Goal: Information Seeking & Learning: Learn about a topic

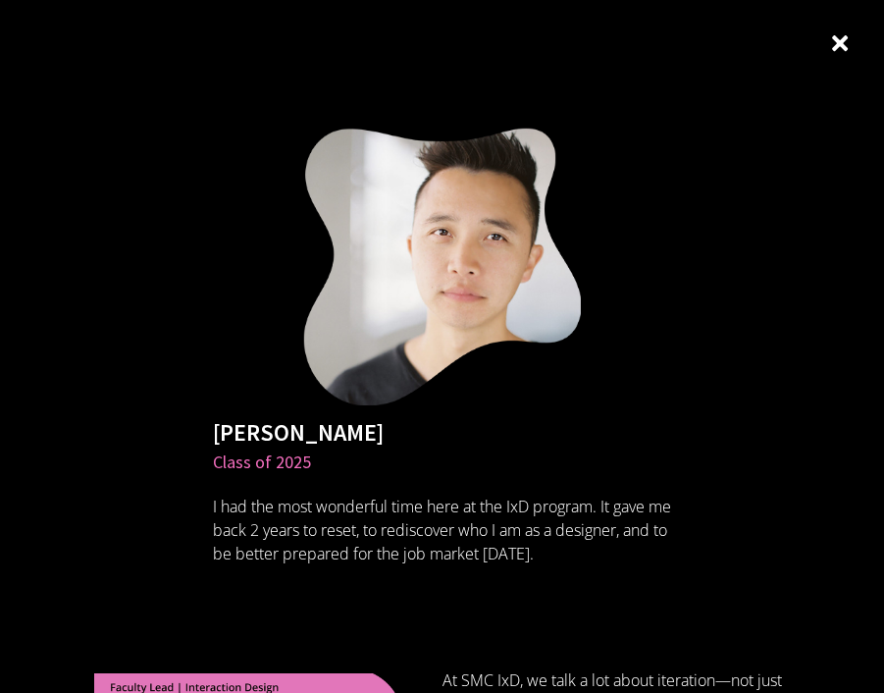
scroll to position [956, 0]
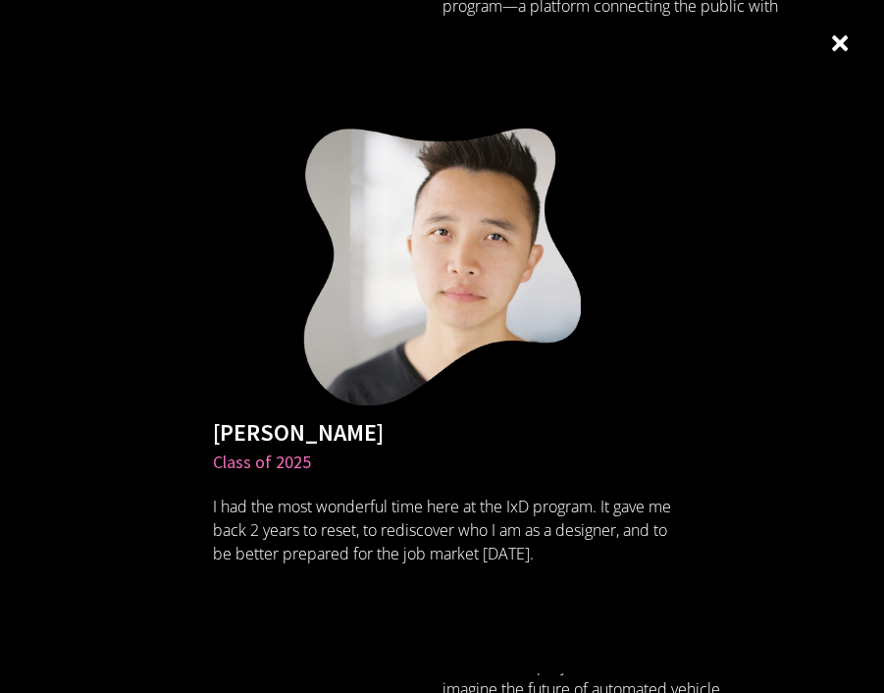
click at [830, 46] on img at bounding box center [840, 43] width 28 height 28
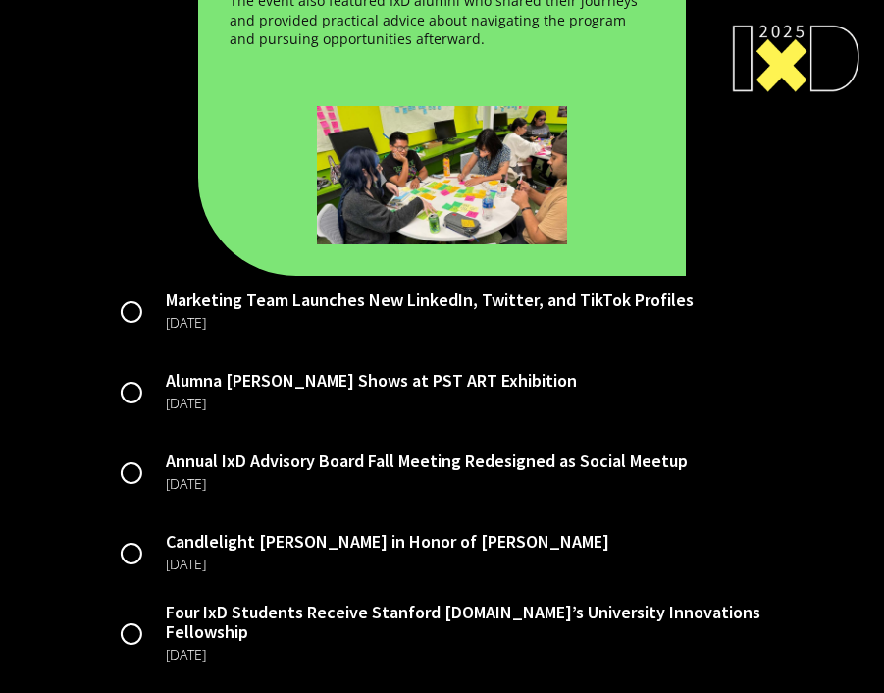
scroll to position [4568, 0]
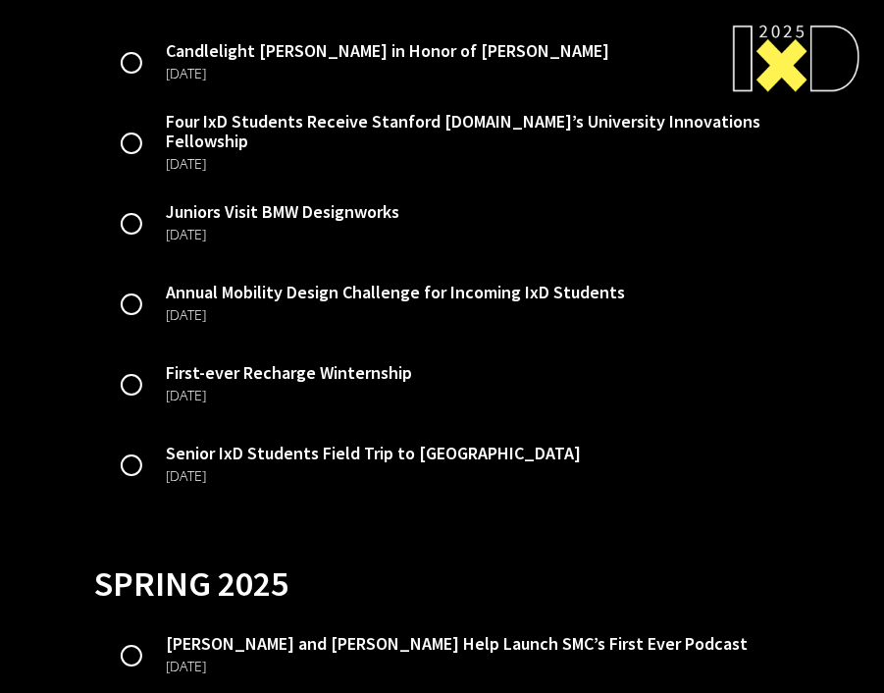
click at [136, 308] on img at bounding box center [131, 304] width 23 height 71
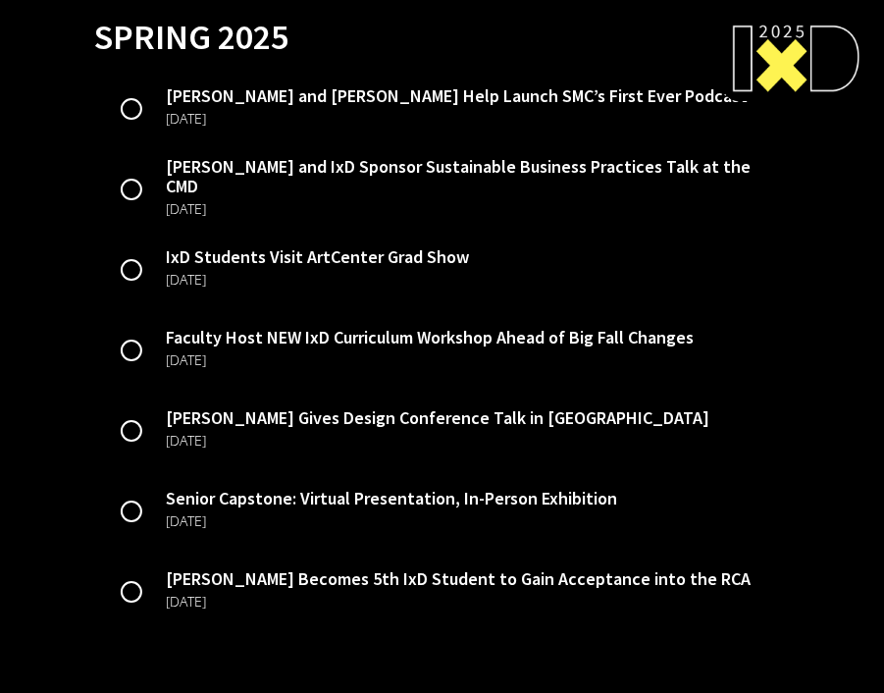
scroll to position [4041, 0]
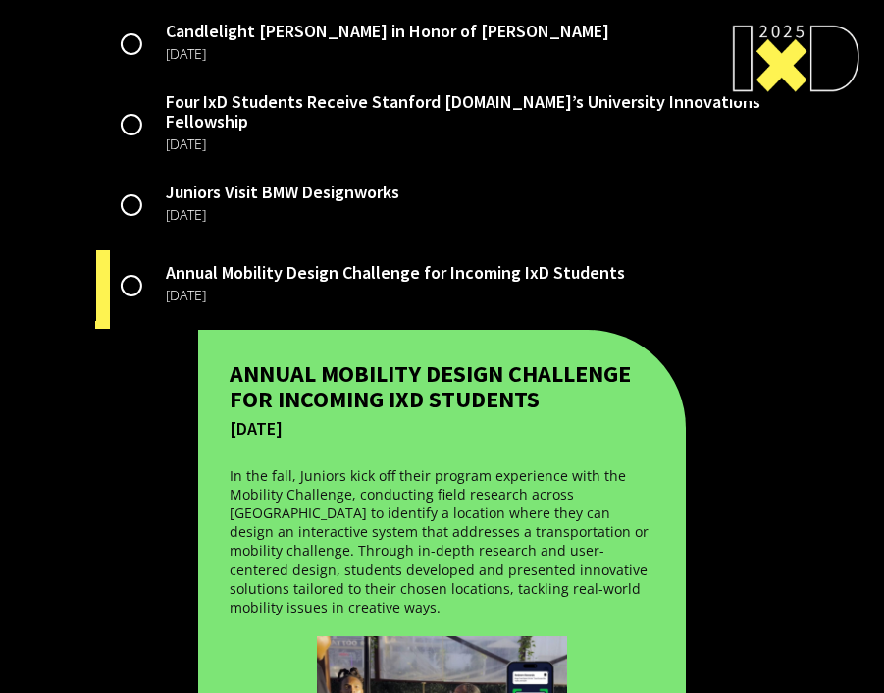
click at [136, 309] on img at bounding box center [131, 285] width 23 height 71
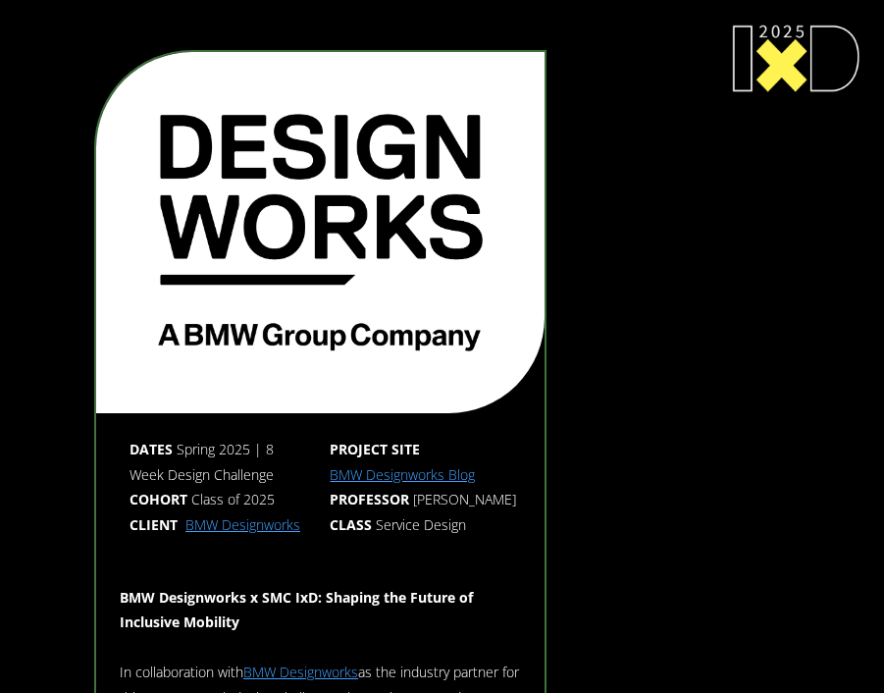
scroll to position [8757, 0]
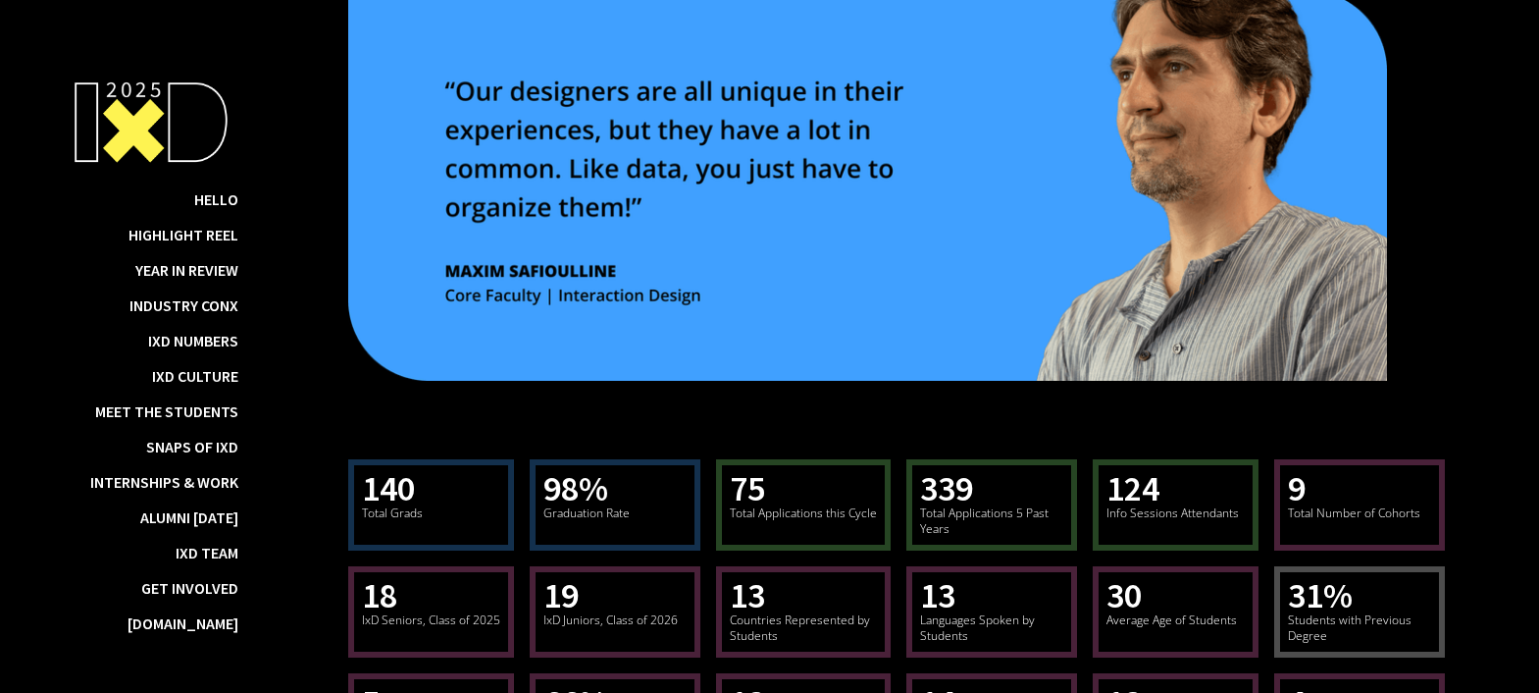
scroll to position [10867, 0]
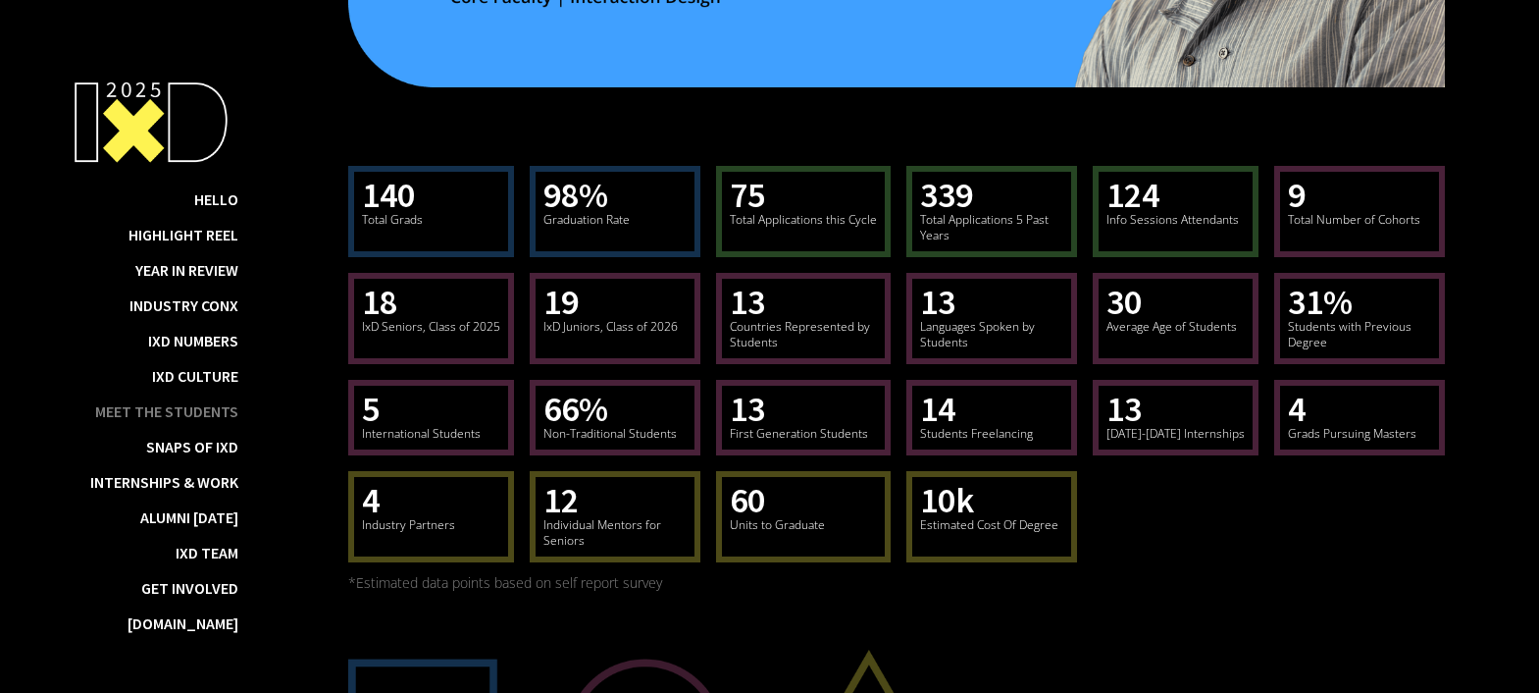
click at [196, 421] on div "Meet the Students" at bounding box center [166, 411] width 143 height 20
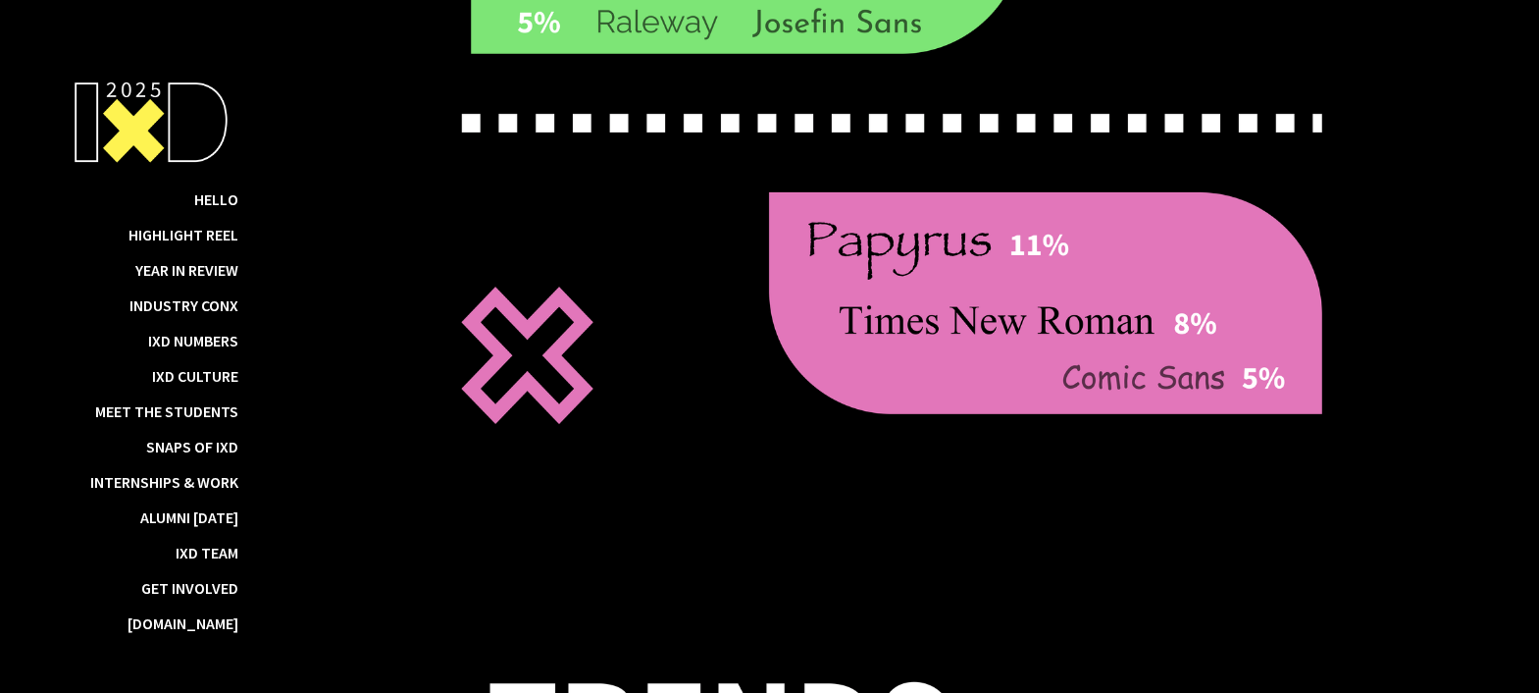
scroll to position [14715, 0]
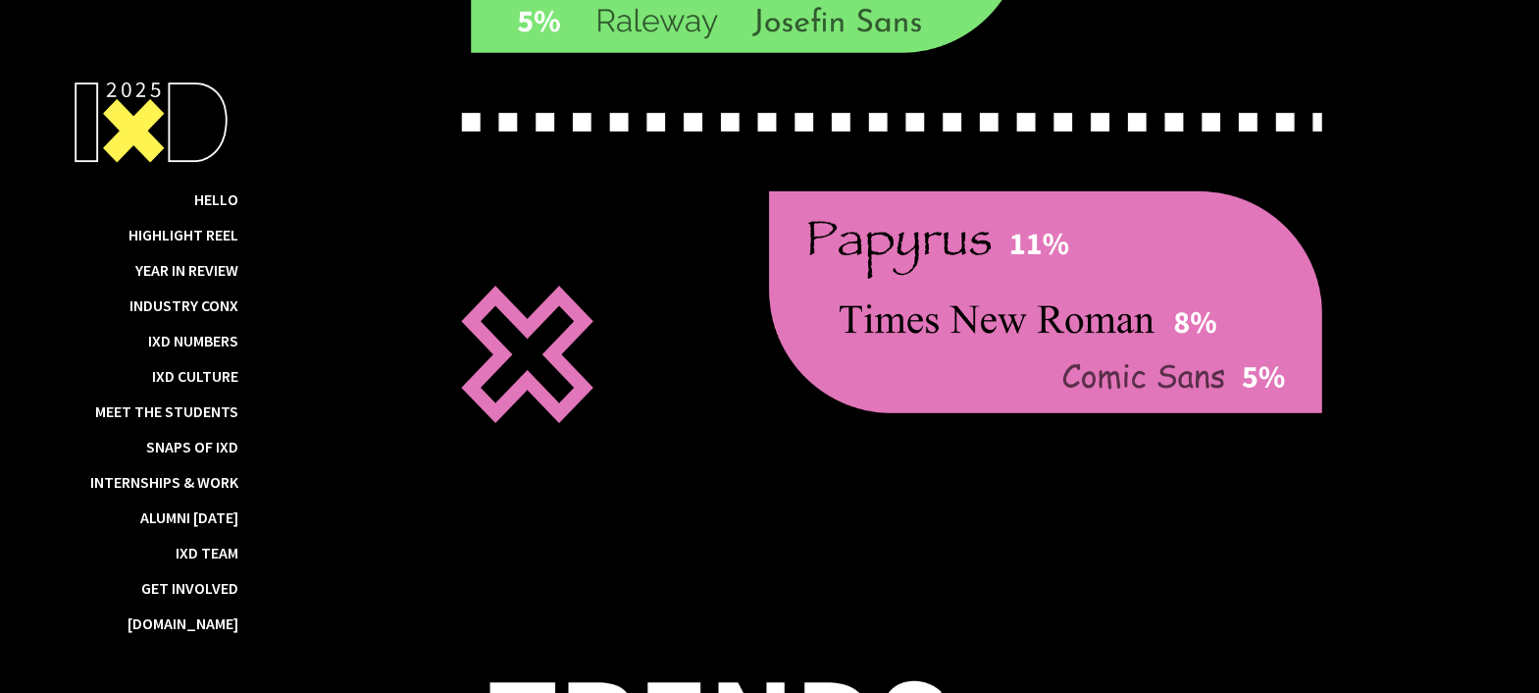
click at [169, 135] on img at bounding box center [151, 122] width 176 height 103
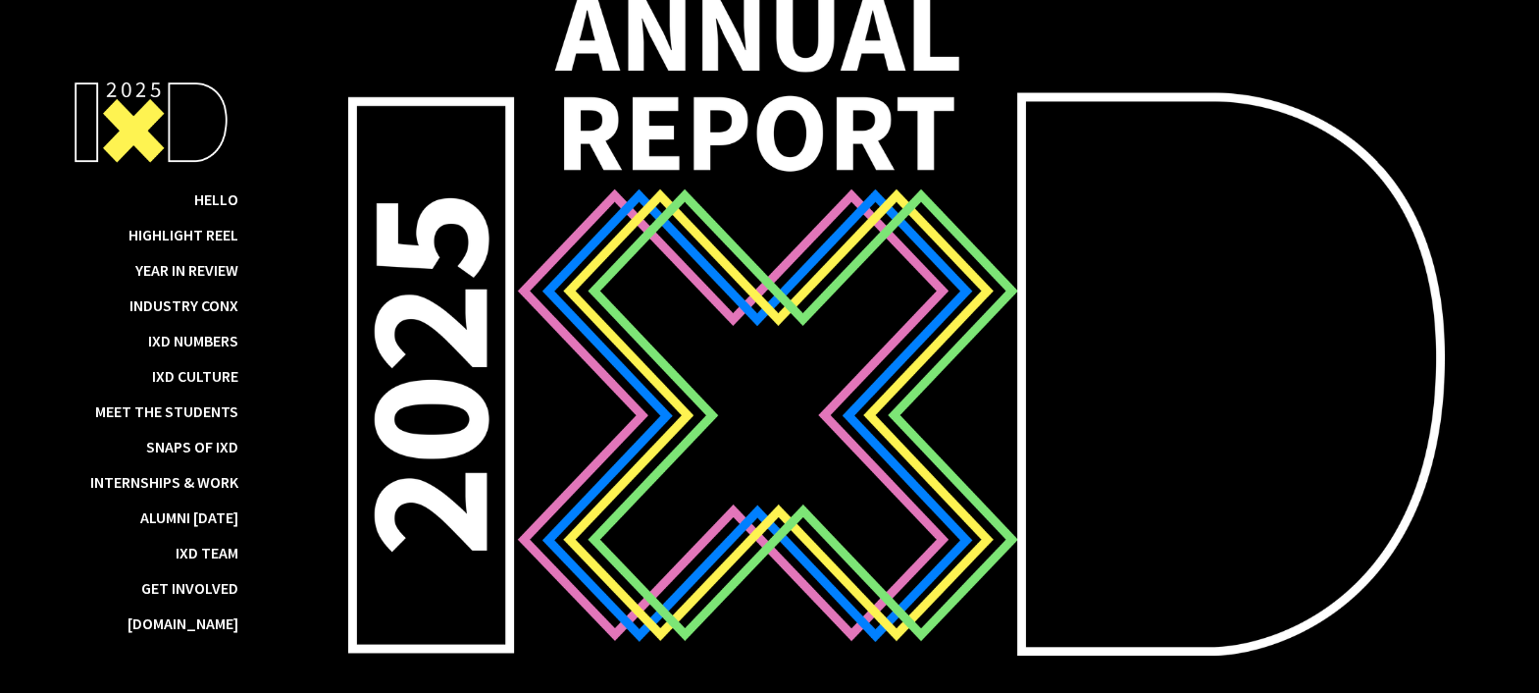
scroll to position [63, 0]
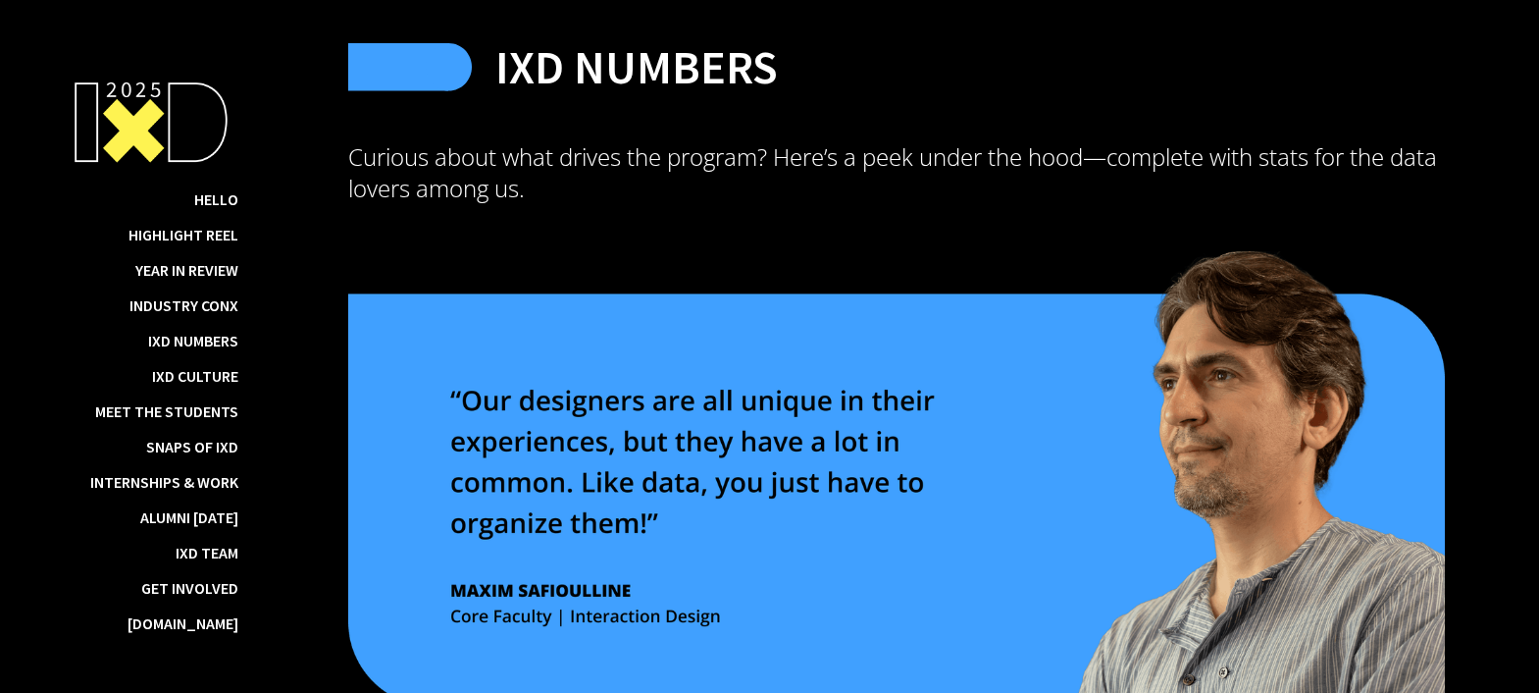
scroll to position [10067, 0]
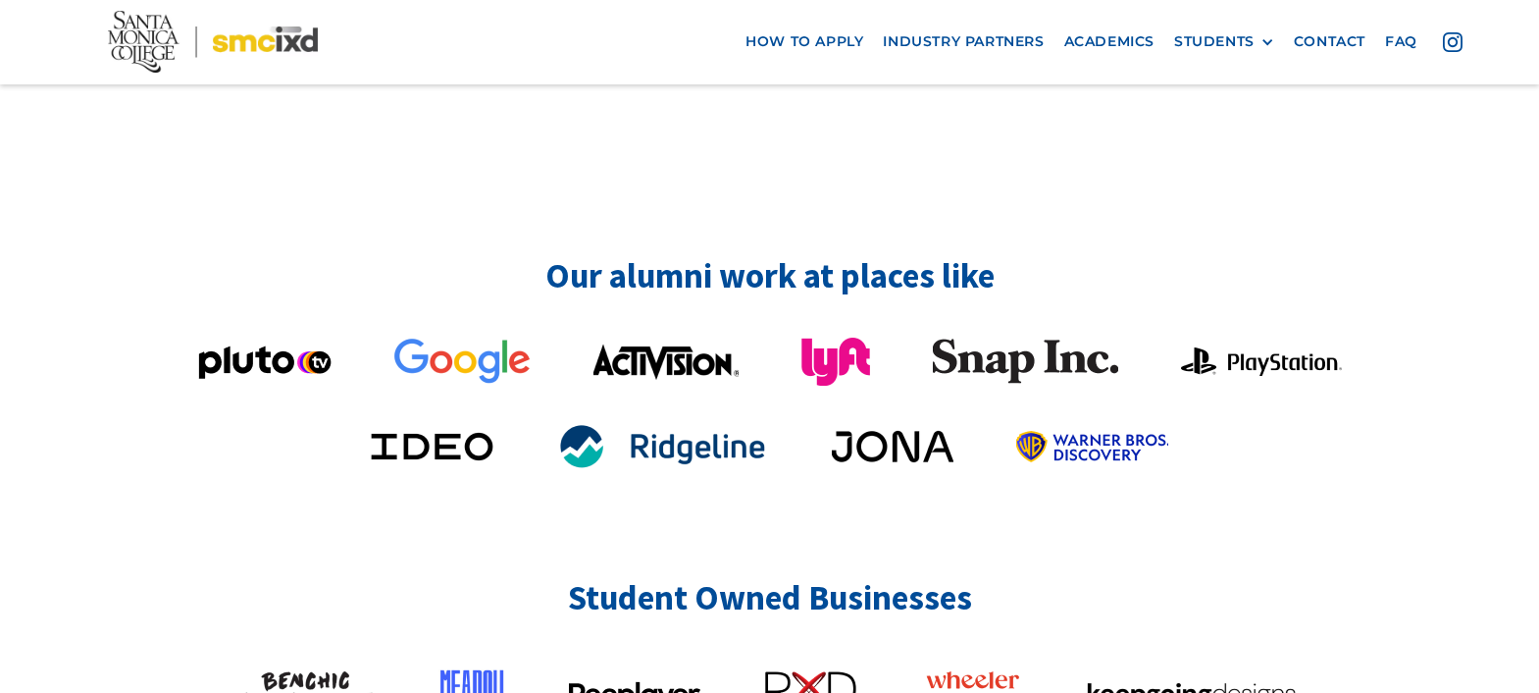
scroll to position [4830, 0]
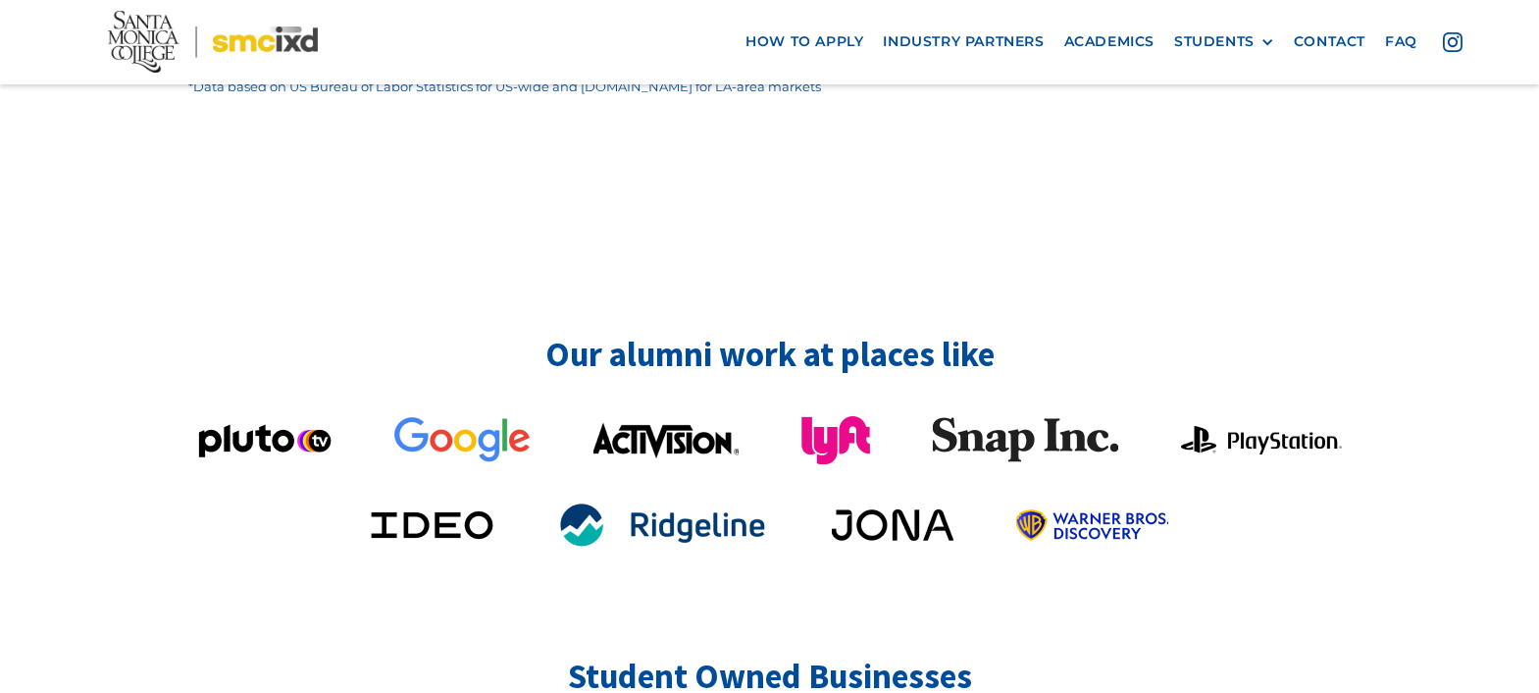
click at [154, 394] on div "Our alumni work at places like Student Owned Businesses" at bounding box center [769, 609] width 1539 height 789
click at [716, 333] on h2 "Our alumni work at places like" at bounding box center [769, 355] width 1162 height 45
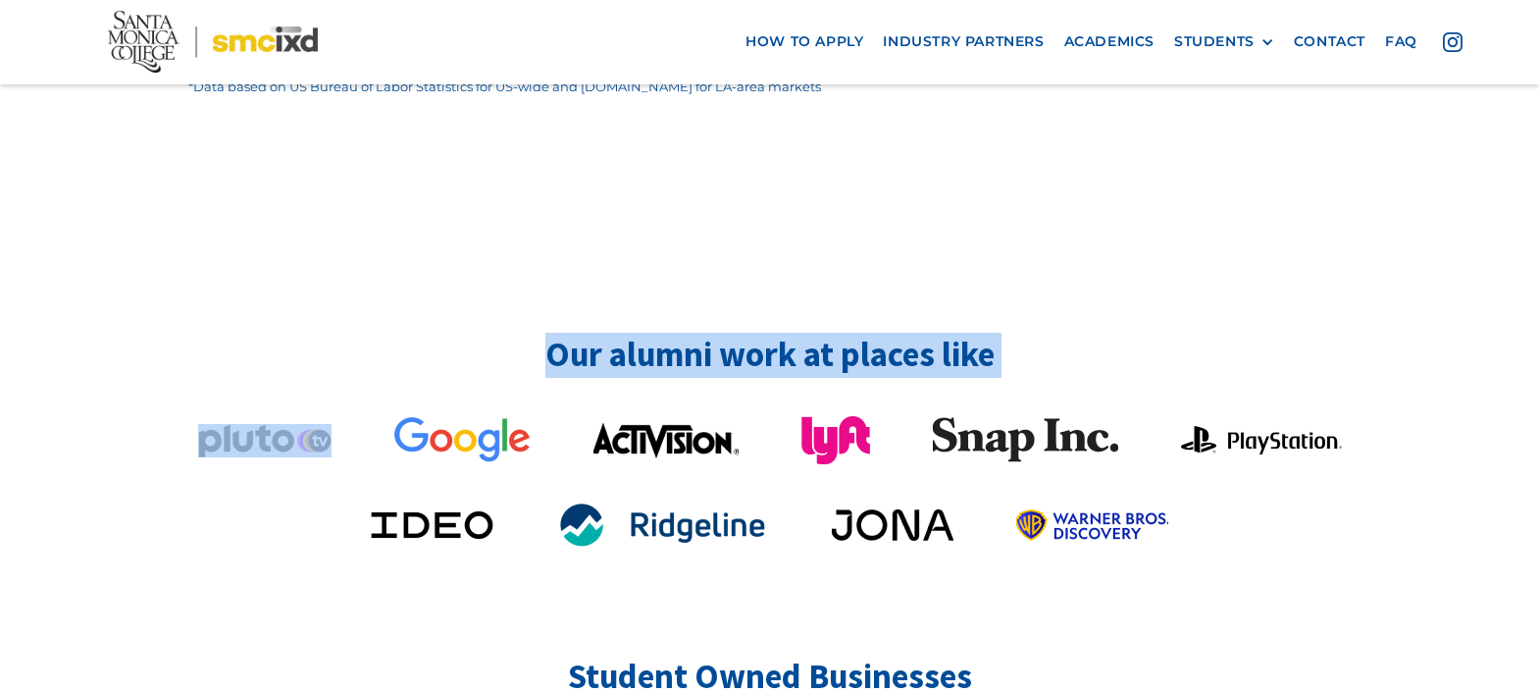
click at [716, 333] on h2 "Our alumni work at places like" at bounding box center [769, 355] width 1162 height 45
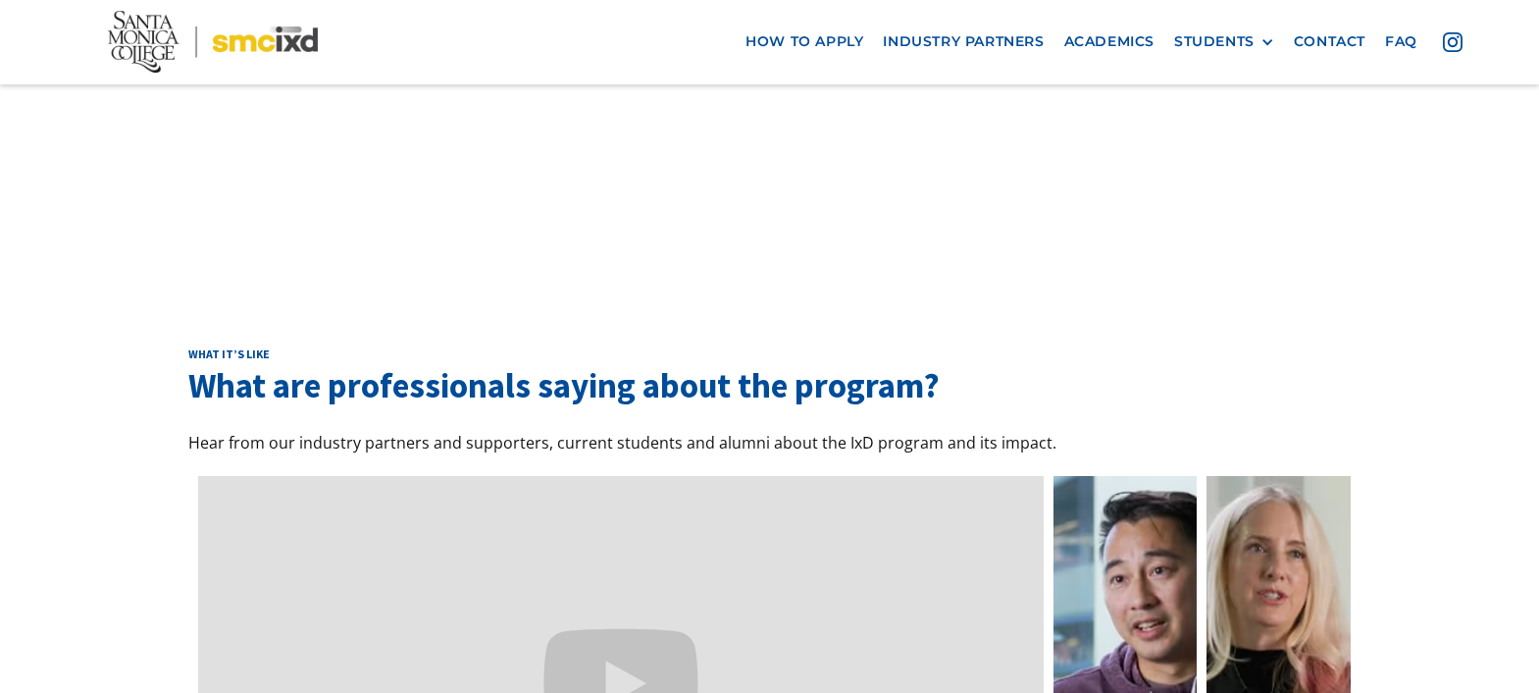
scroll to position [5596, 0]
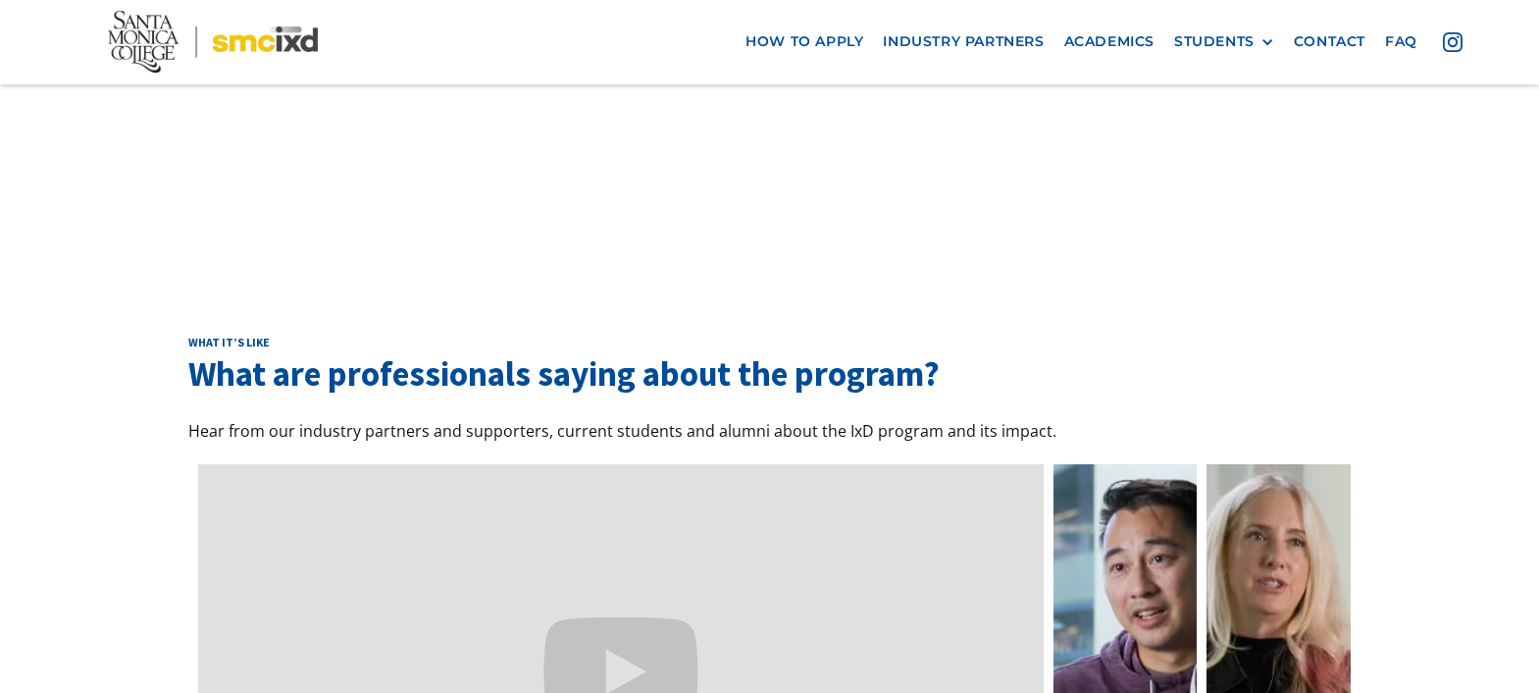
click at [85, 438] on div "What it’s like What are professionals saying about the program? Hear from our i…" at bounding box center [769, 606] width 1539 height 741
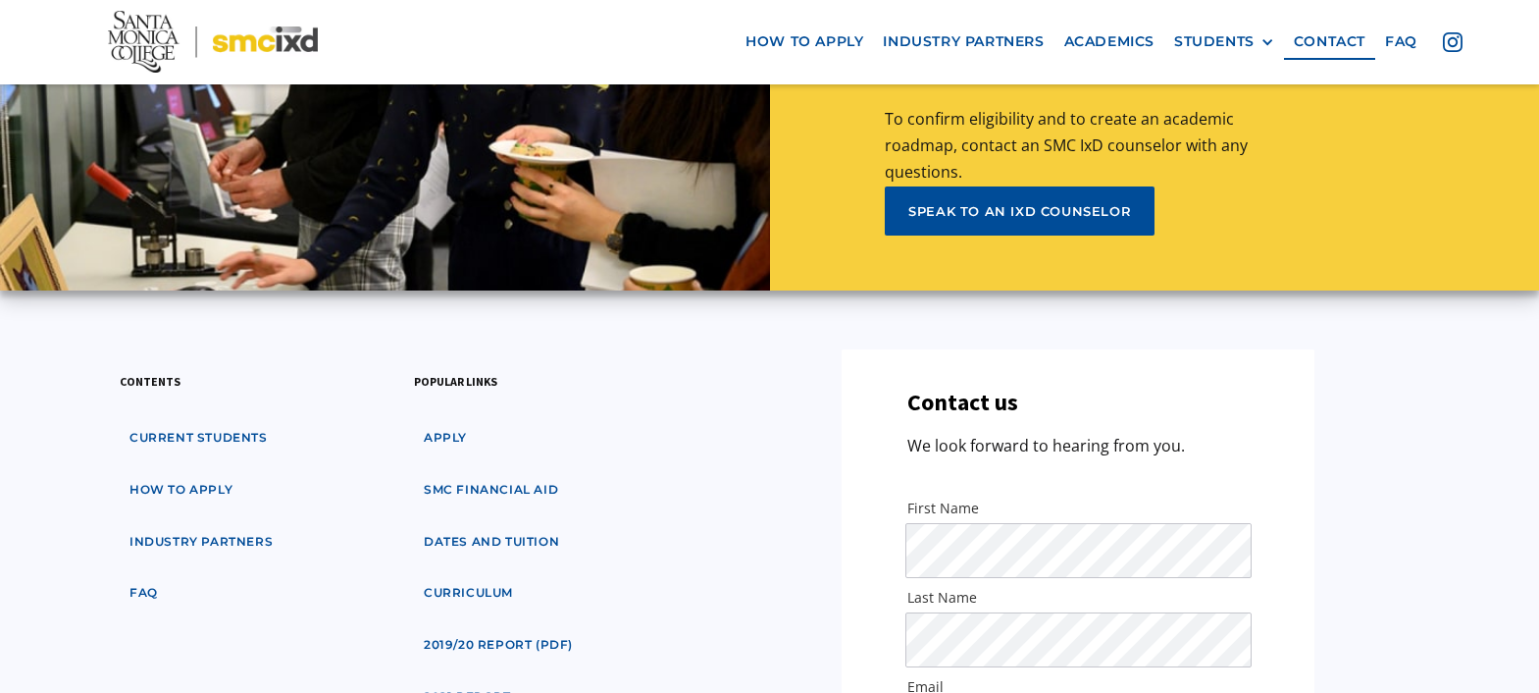
scroll to position [9178, 0]
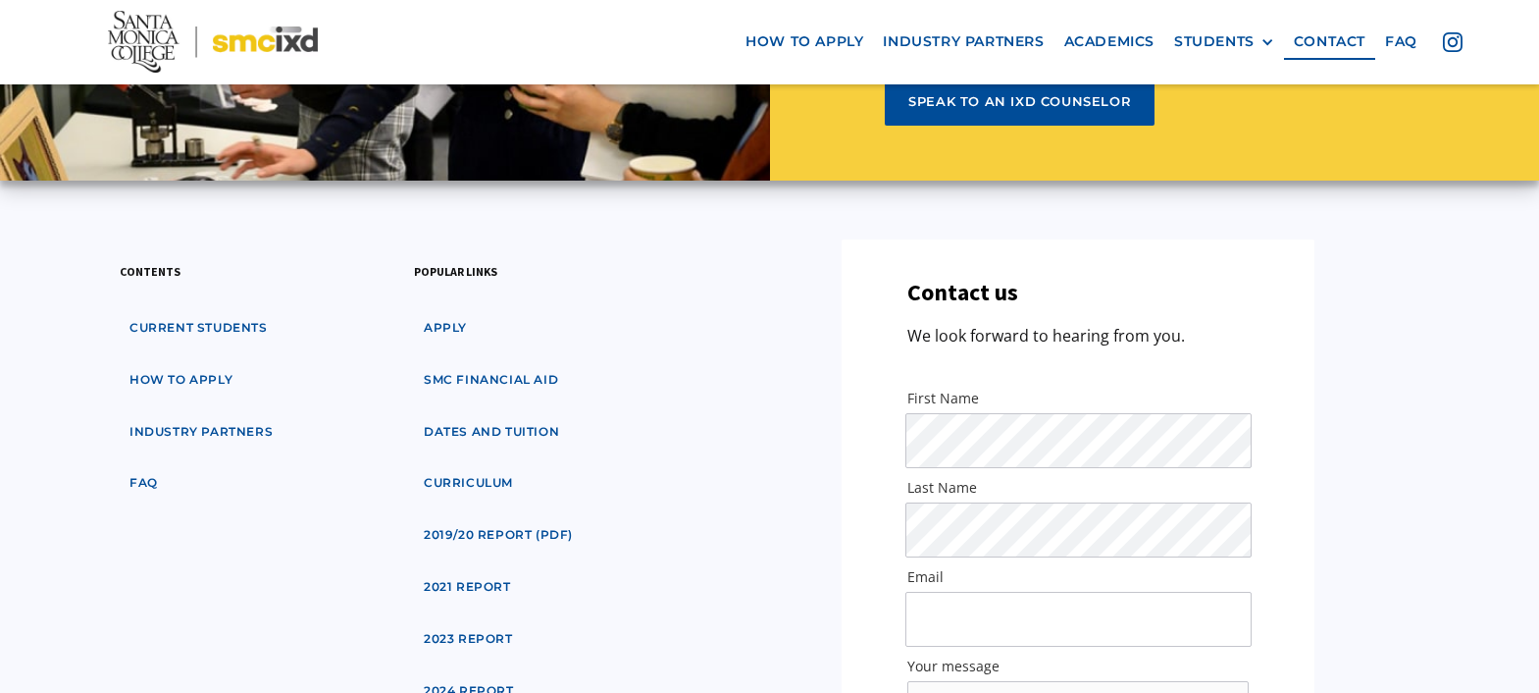
scroll to position [9693, 0]
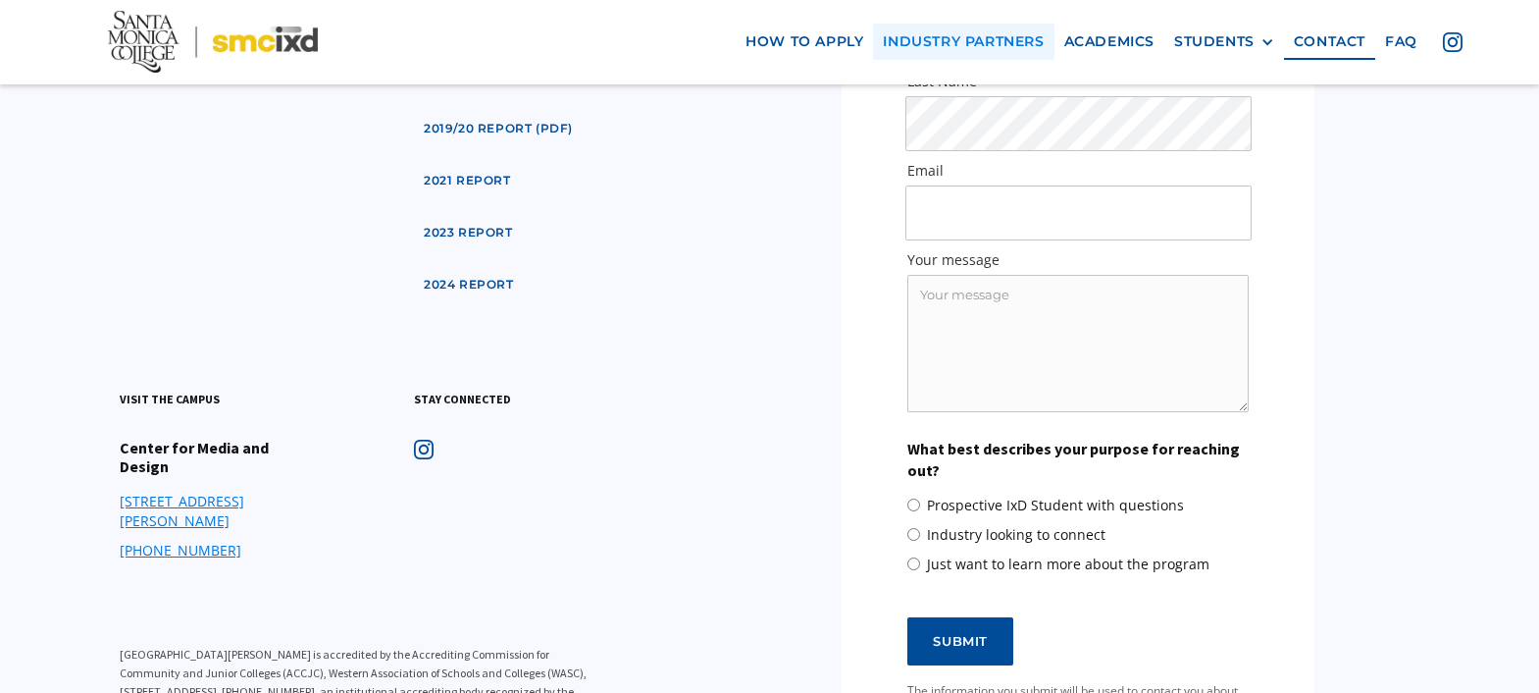
click at [958, 41] on link "industry partners" at bounding box center [963, 42] width 180 height 36
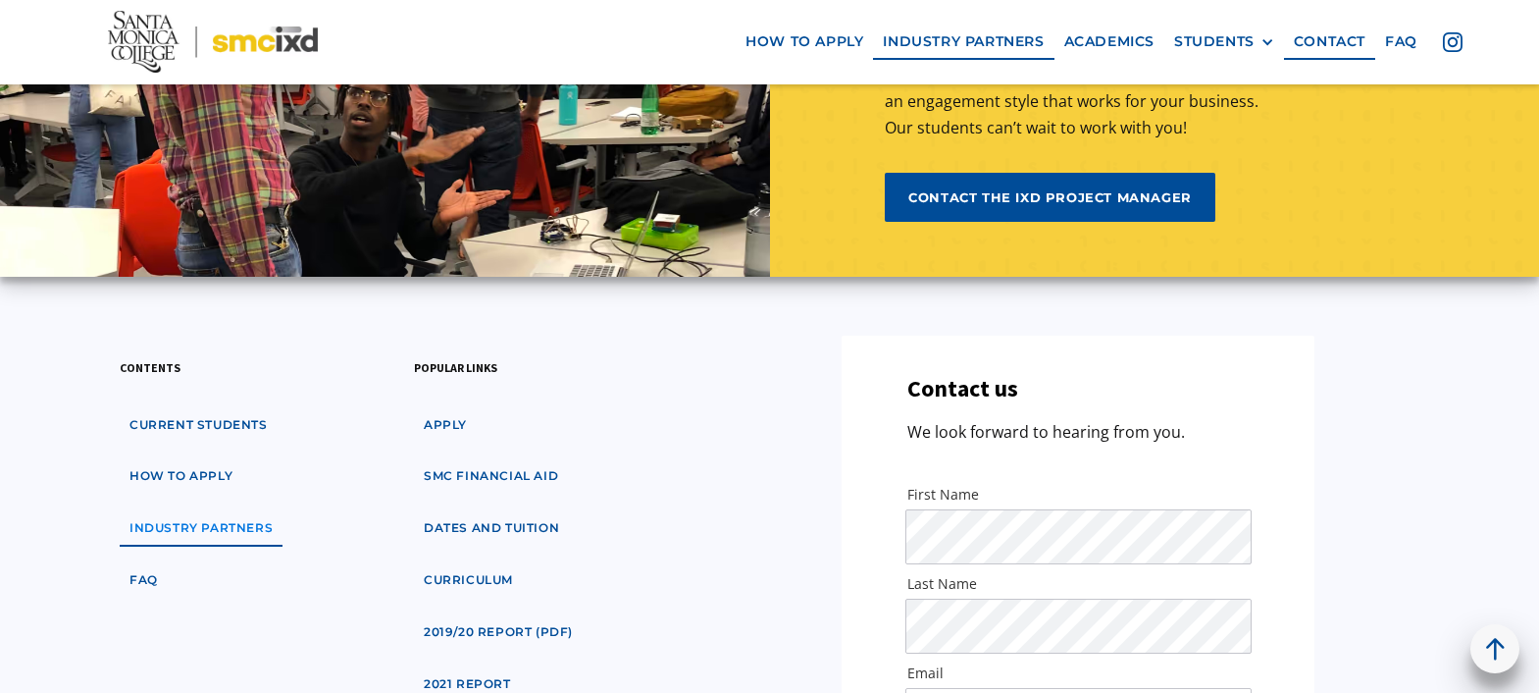
scroll to position [6260, 0]
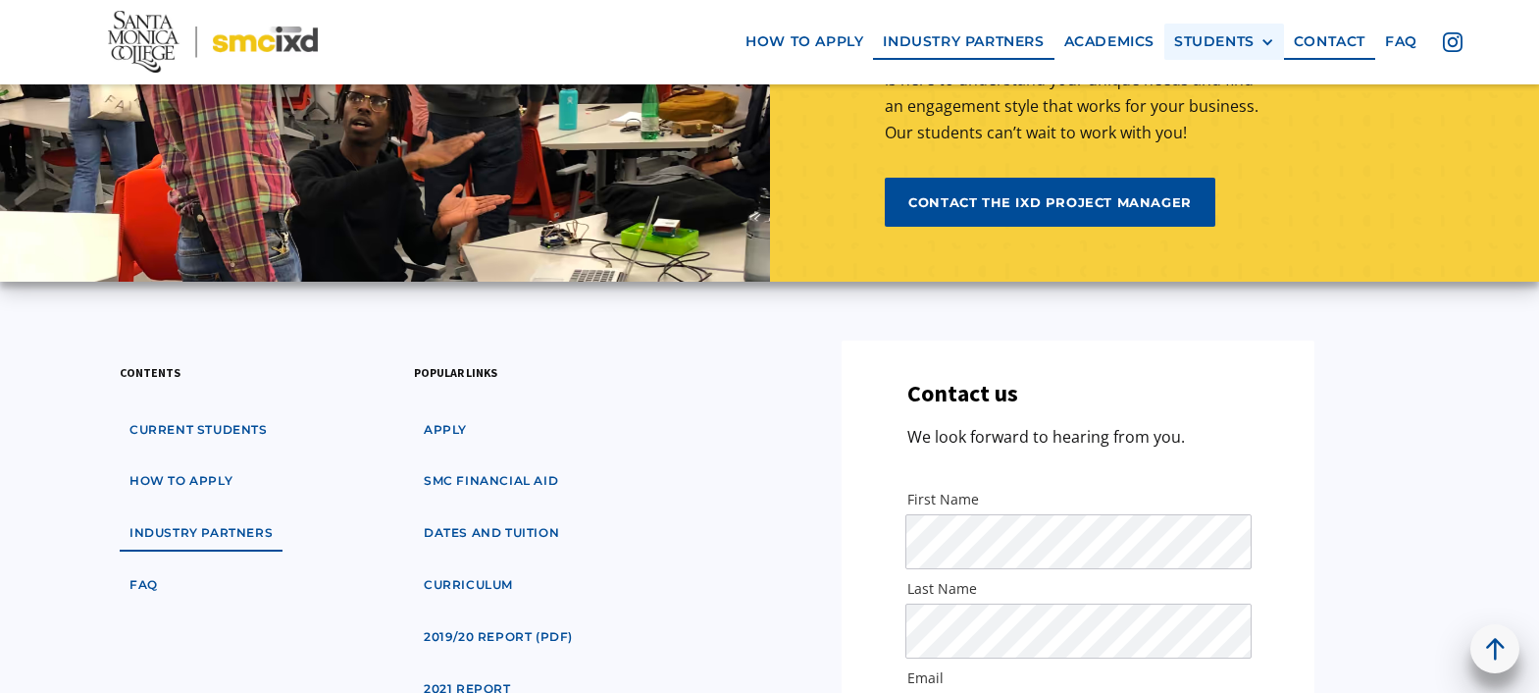
click at [1233, 35] on div "STUDENTS" at bounding box center [1214, 41] width 80 height 17
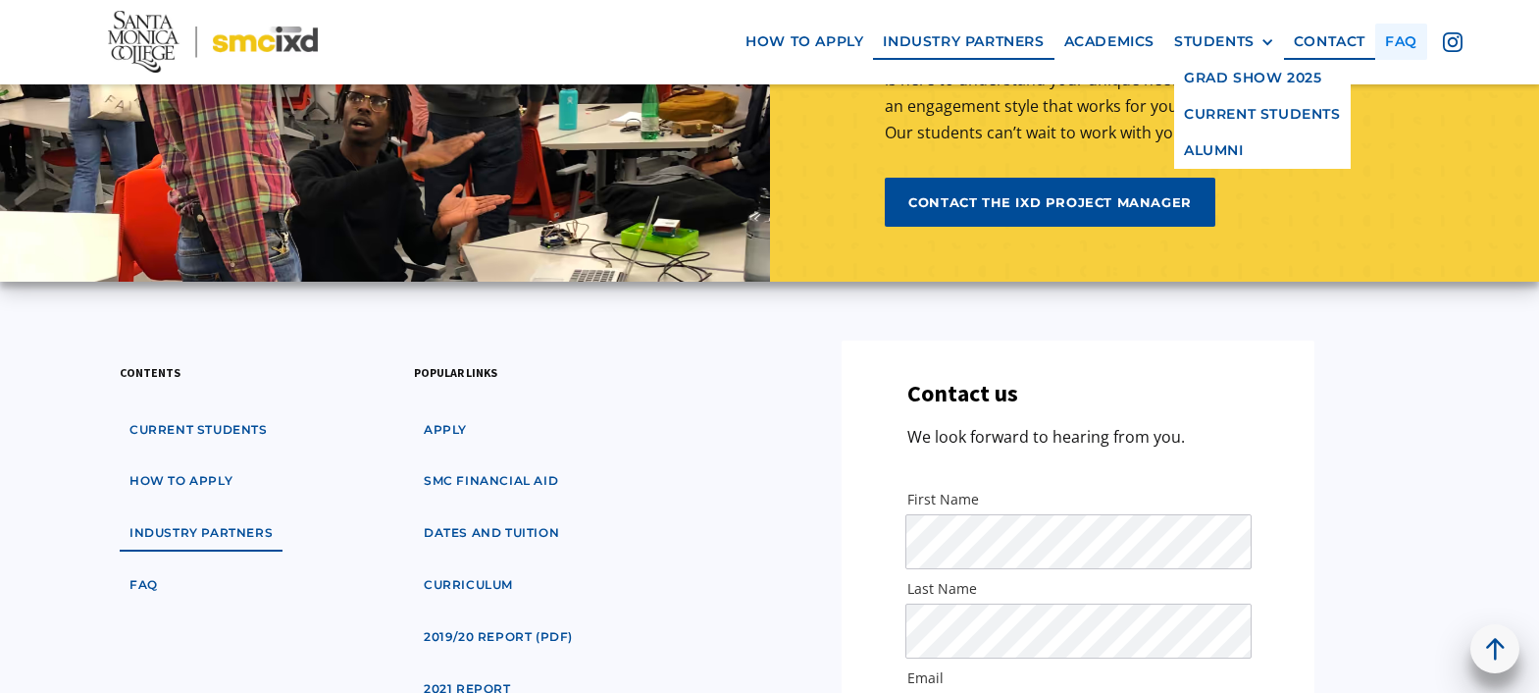
click at [1385, 46] on link "faq" at bounding box center [1401, 42] width 52 height 36
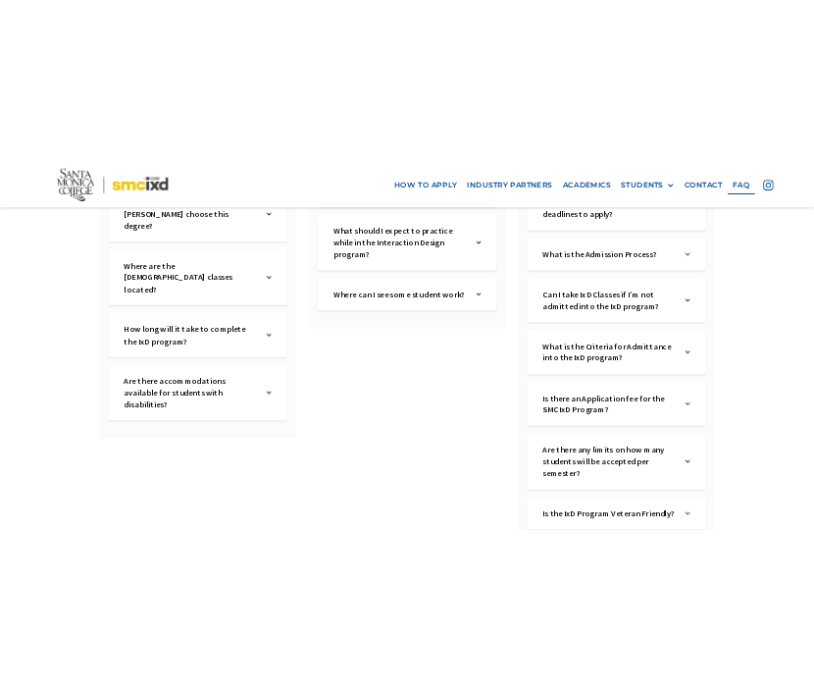
scroll to position [535, 0]
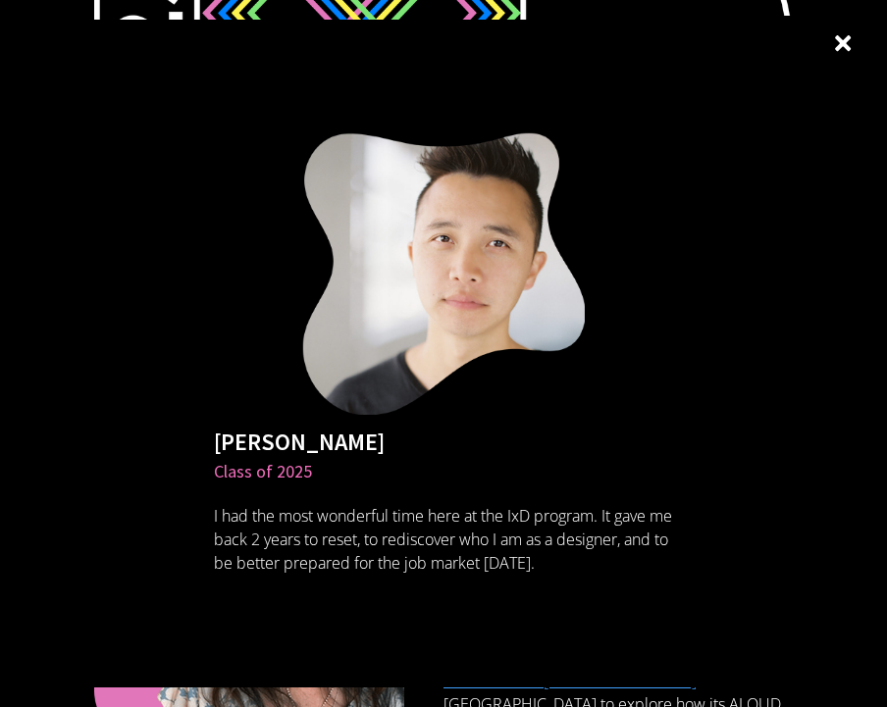
scroll to position [241, 0]
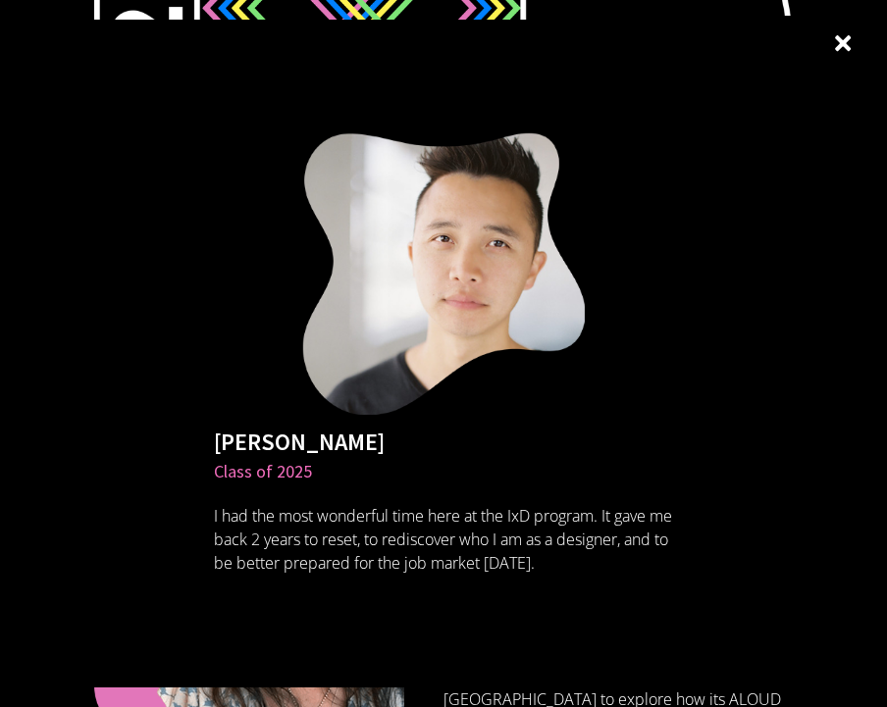
click at [852, 36] on img at bounding box center [843, 43] width 28 height 28
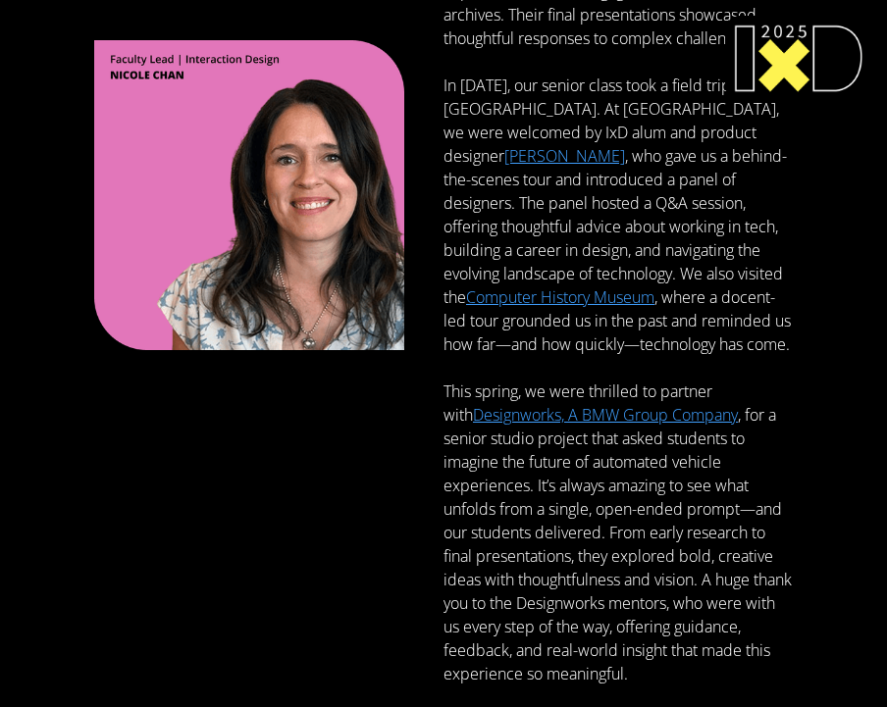
scroll to position [1364, 0]
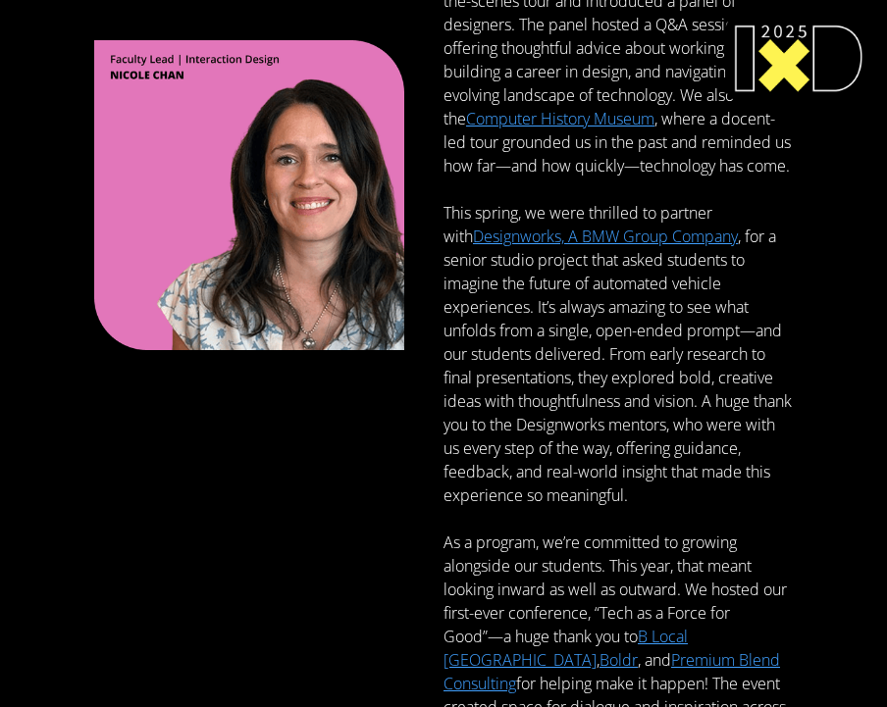
click at [635, 398] on p "At SMC IxD, we talk a lot about iteration—not just as something you do when des…" at bounding box center [617, 236] width 349 height 1860
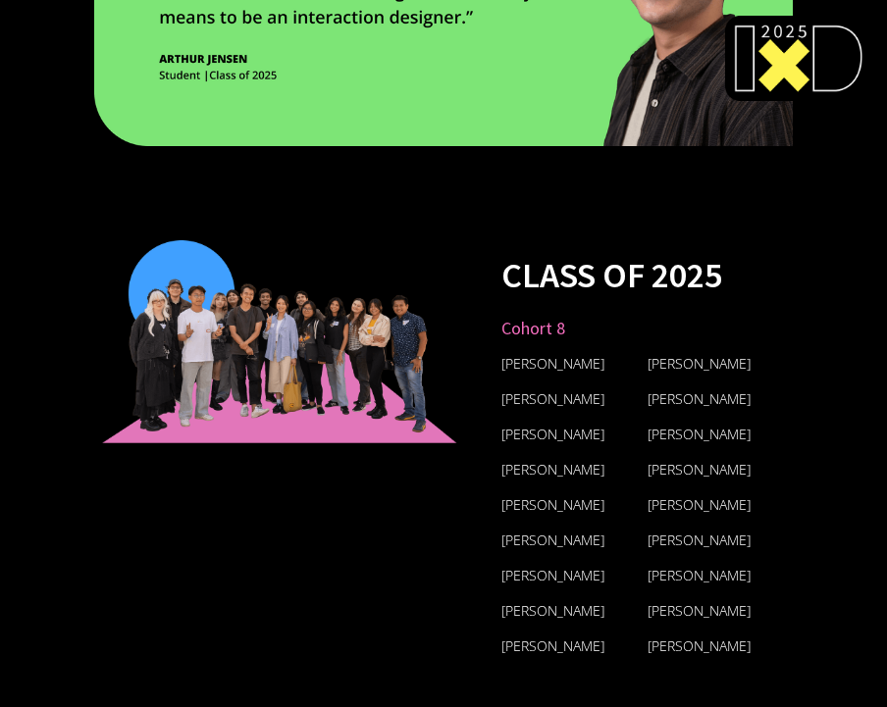
scroll to position [16184, 0]
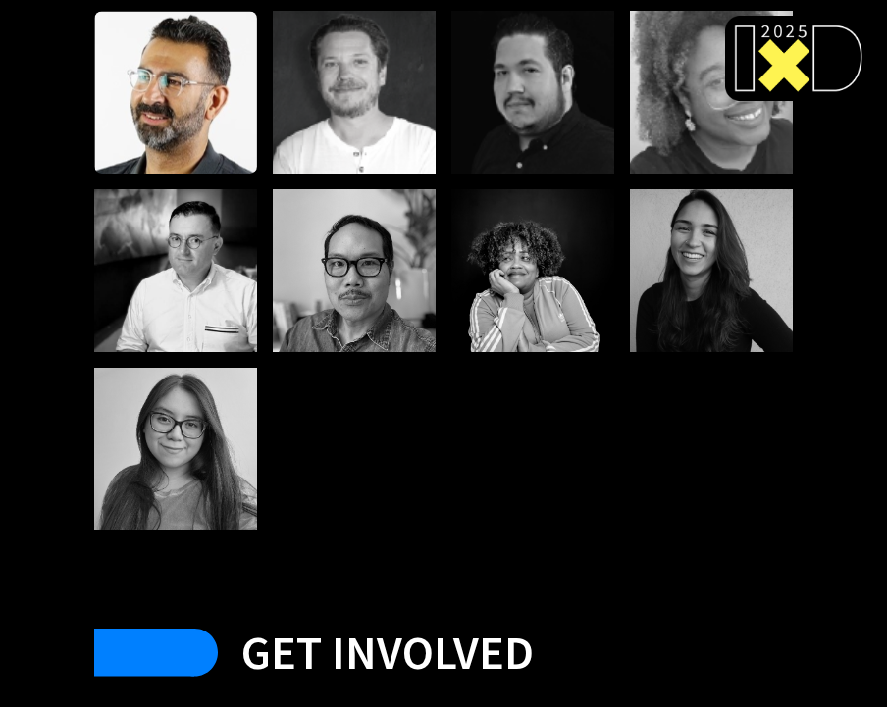
scroll to position [23648, 0]
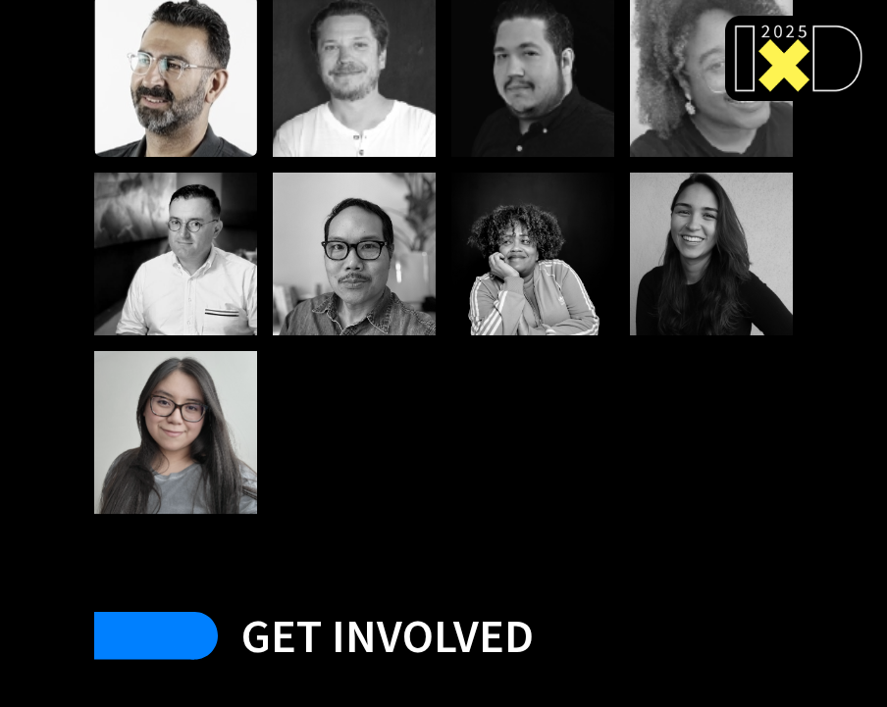
click at [184, 351] on div at bounding box center [175, 432] width 163 height 163
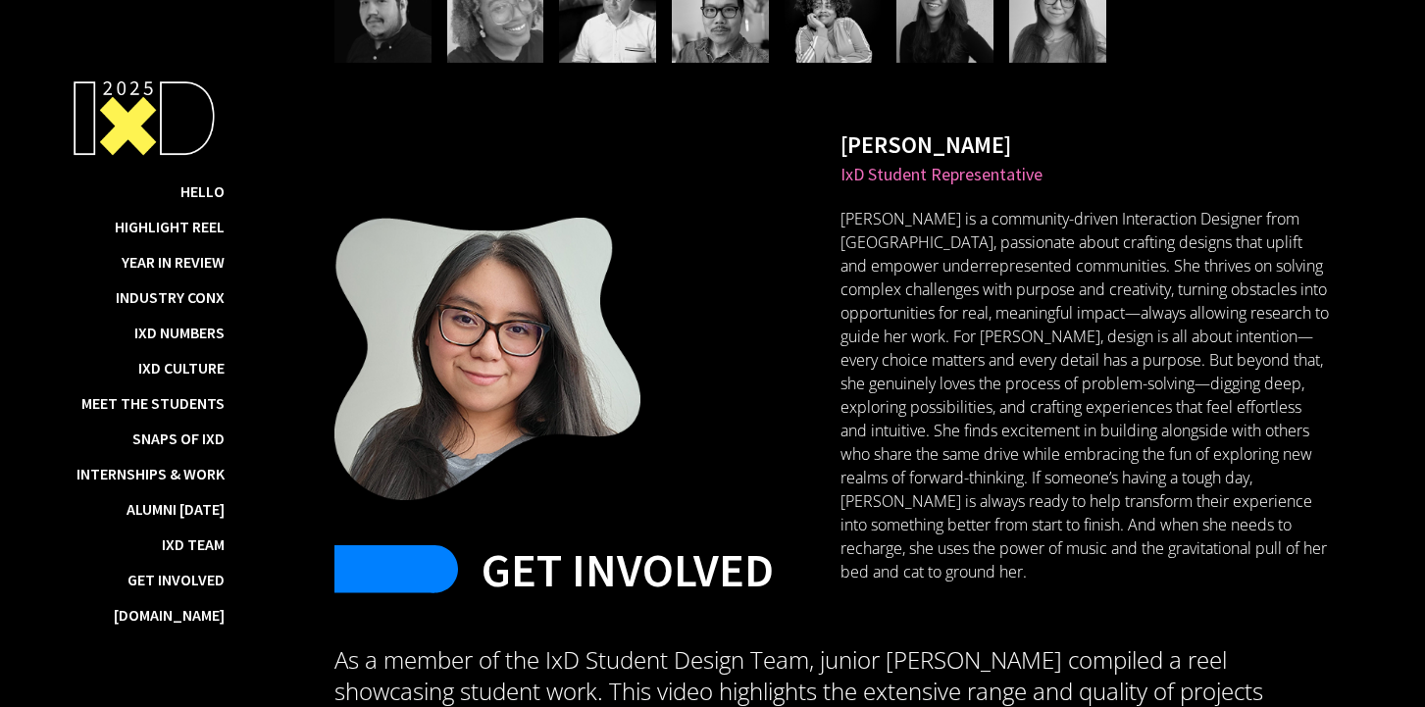
scroll to position [23313, 0]
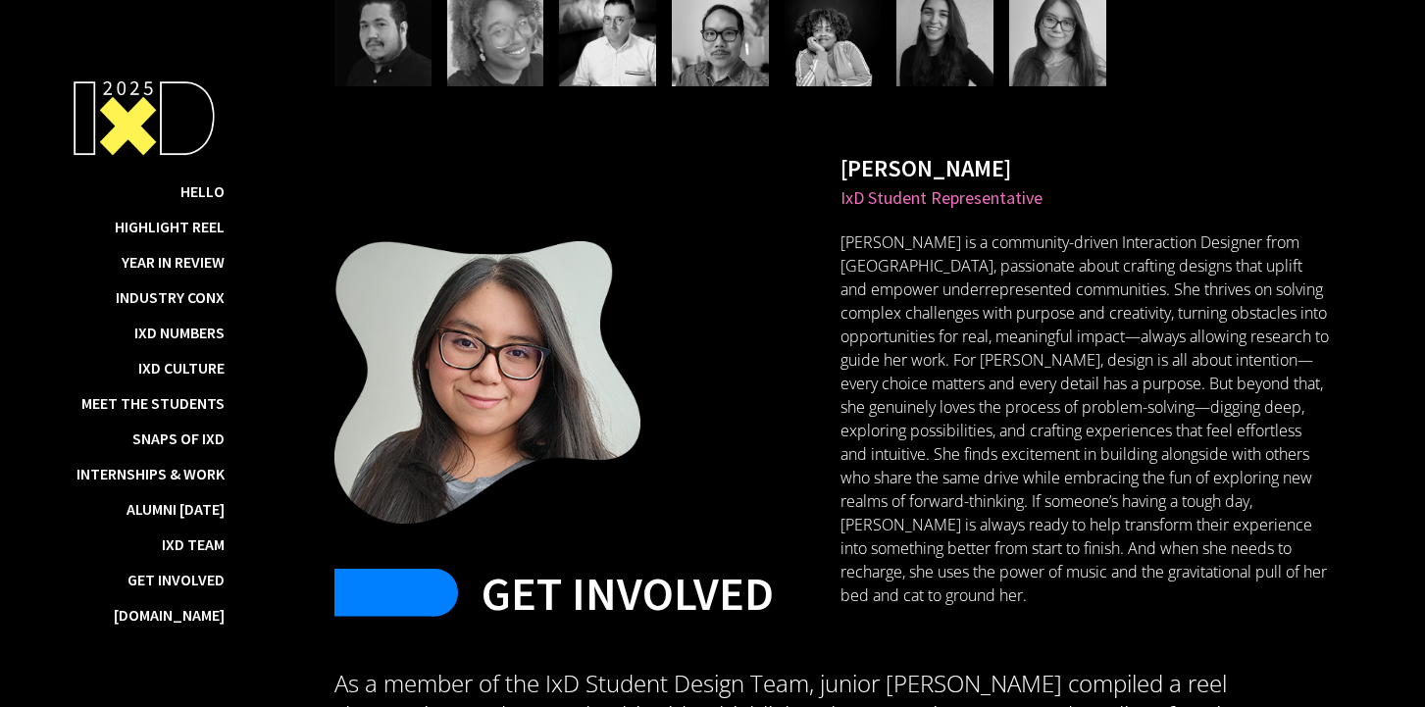
click at [886, 408] on p "Isabel Bautista is a community-driven Interaction Designer from Los Angeles, pa…" at bounding box center [1086, 419] width 490 height 377
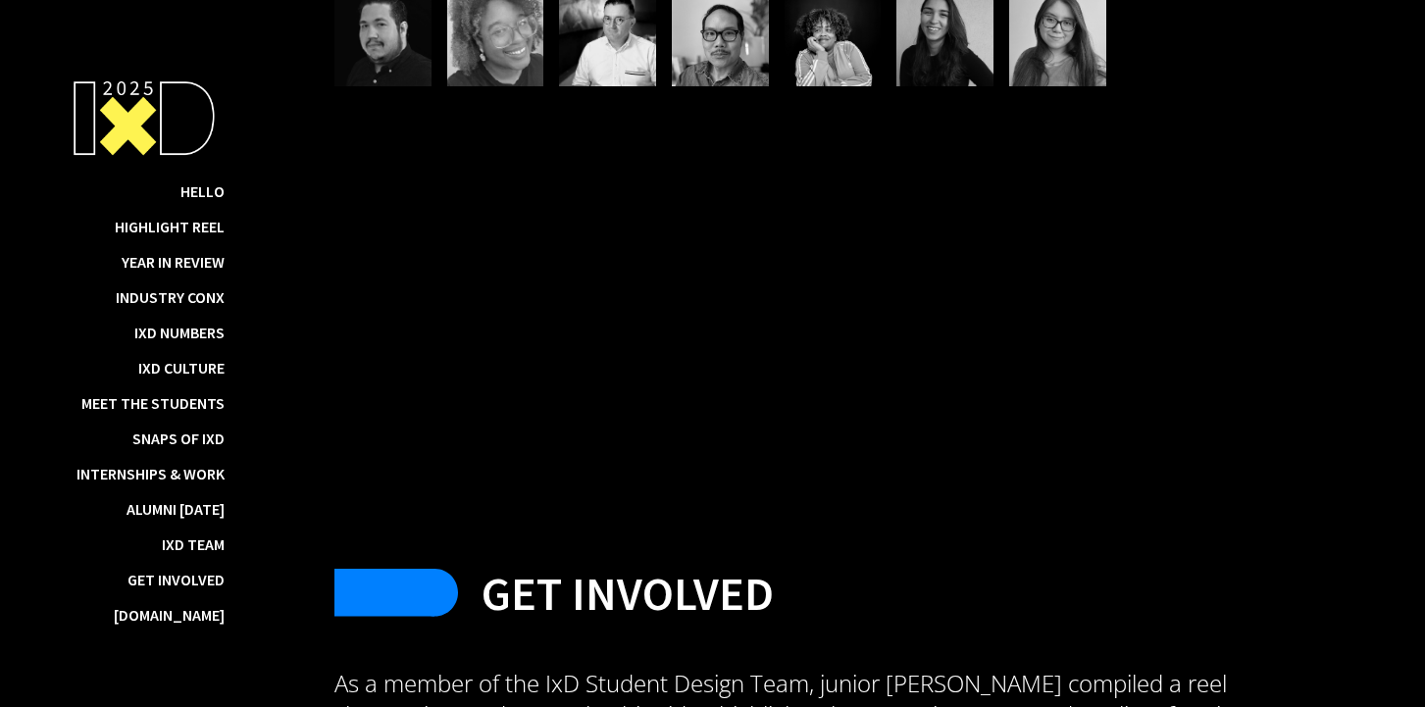
click at [886, 408] on div "Dr. Tricia Ramos Dean of Academic Affairs As the Dean of Academic Affairs at Sa…" at bounding box center [833, 103] width 997 height 676
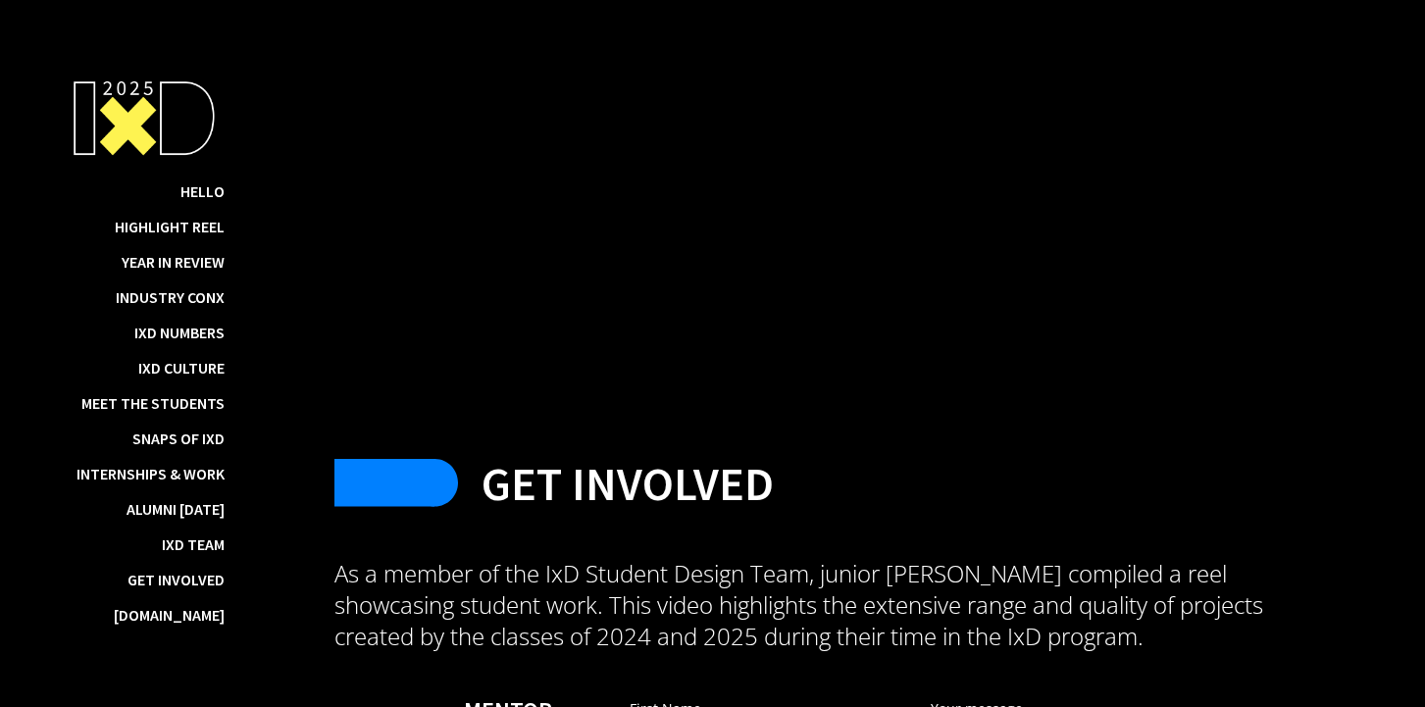
scroll to position [23432, 0]
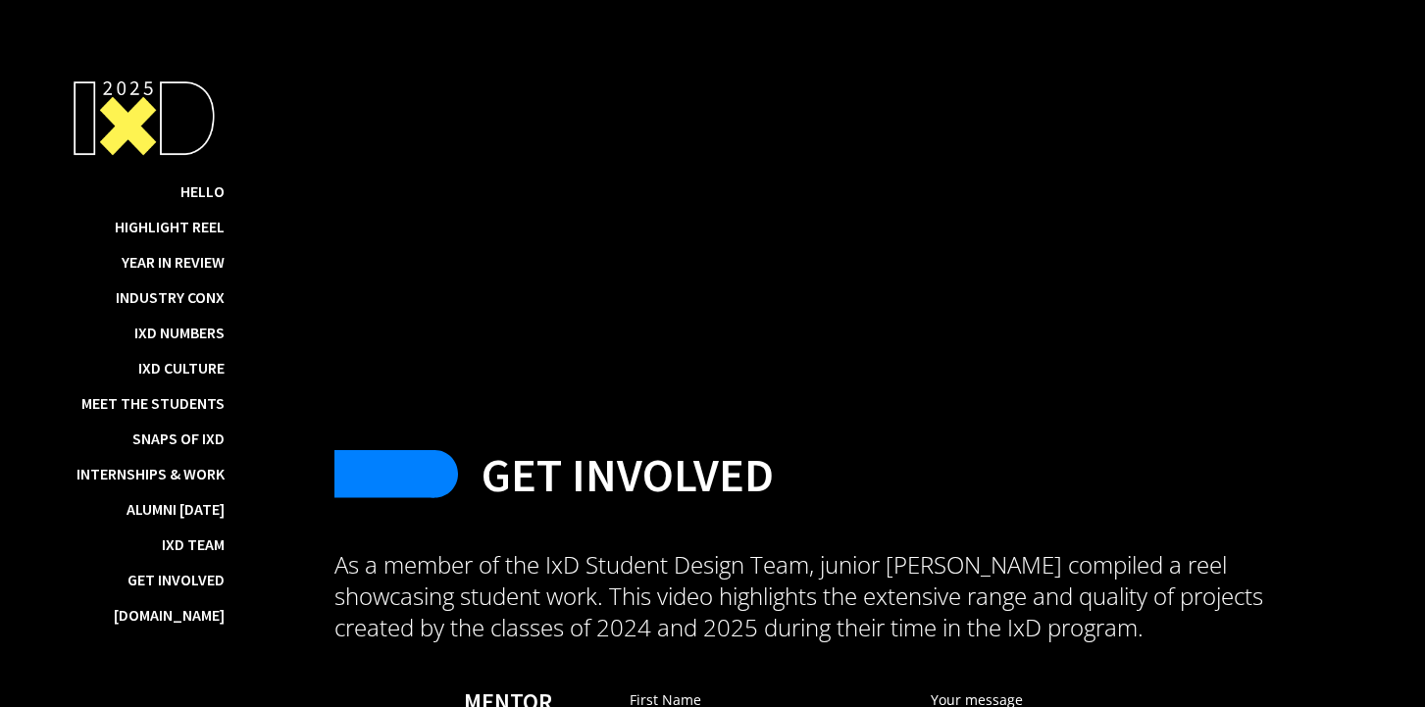
click at [778, 549] on p "As a member of the IxD Student Design Team, junior Antonio Renoj compiled a ree…" at bounding box center [833, 596] width 997 height 94
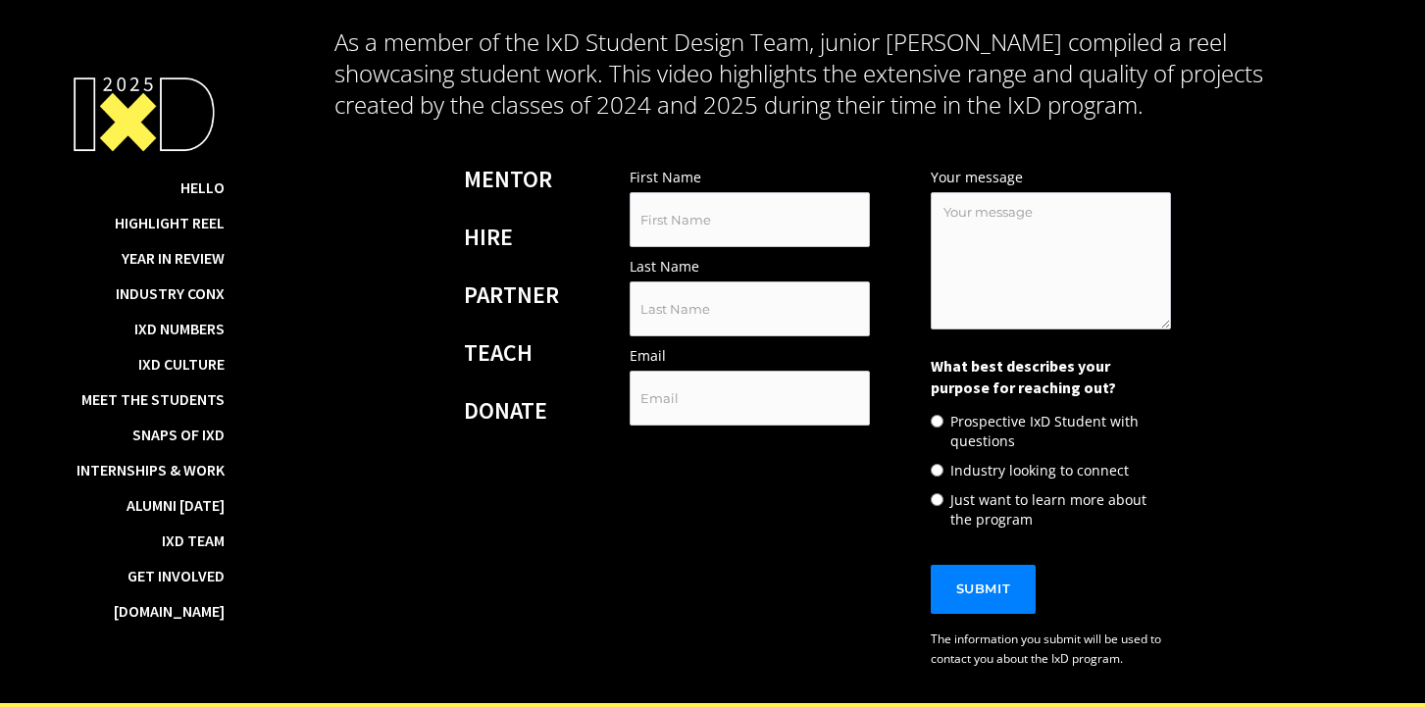
scroll to position [22782, 0]
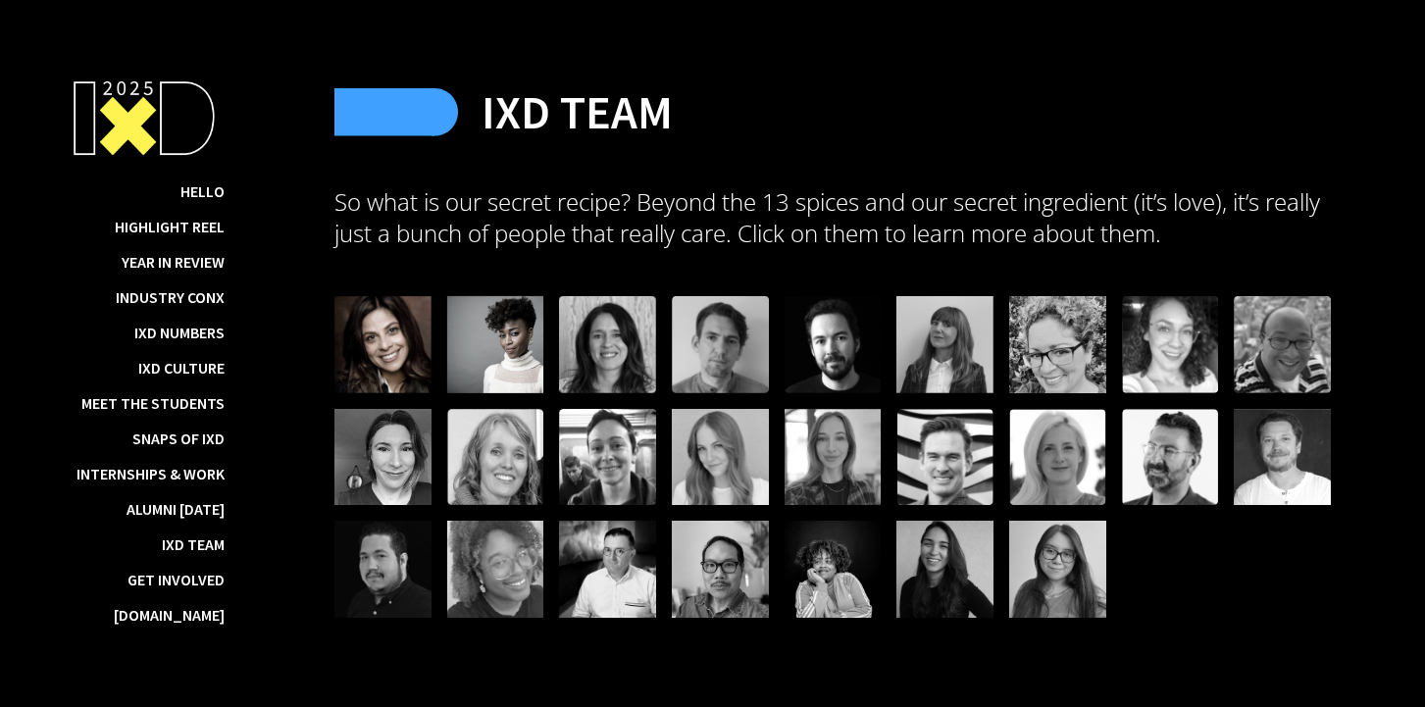
click at [409, 329] on div at bounding box center [383, 344] width 97 height 97
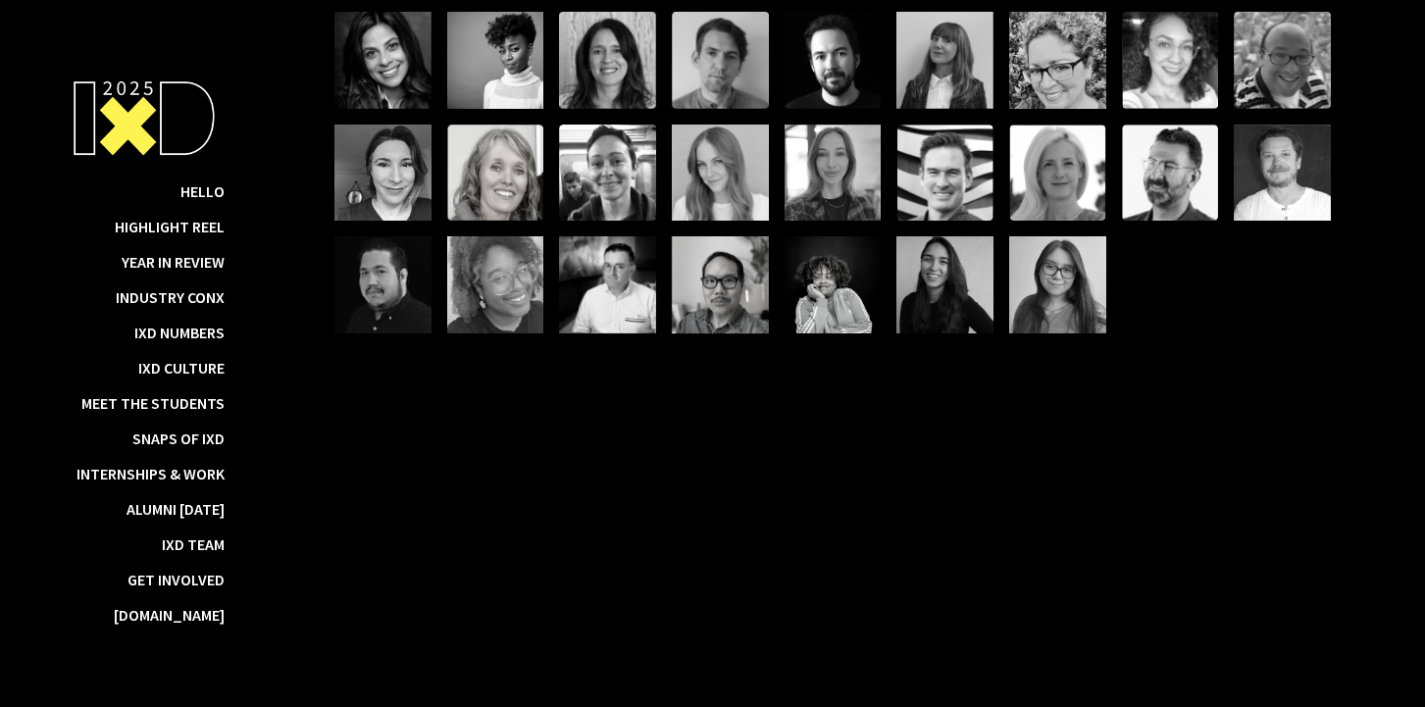
scroll to position [23035, 0]
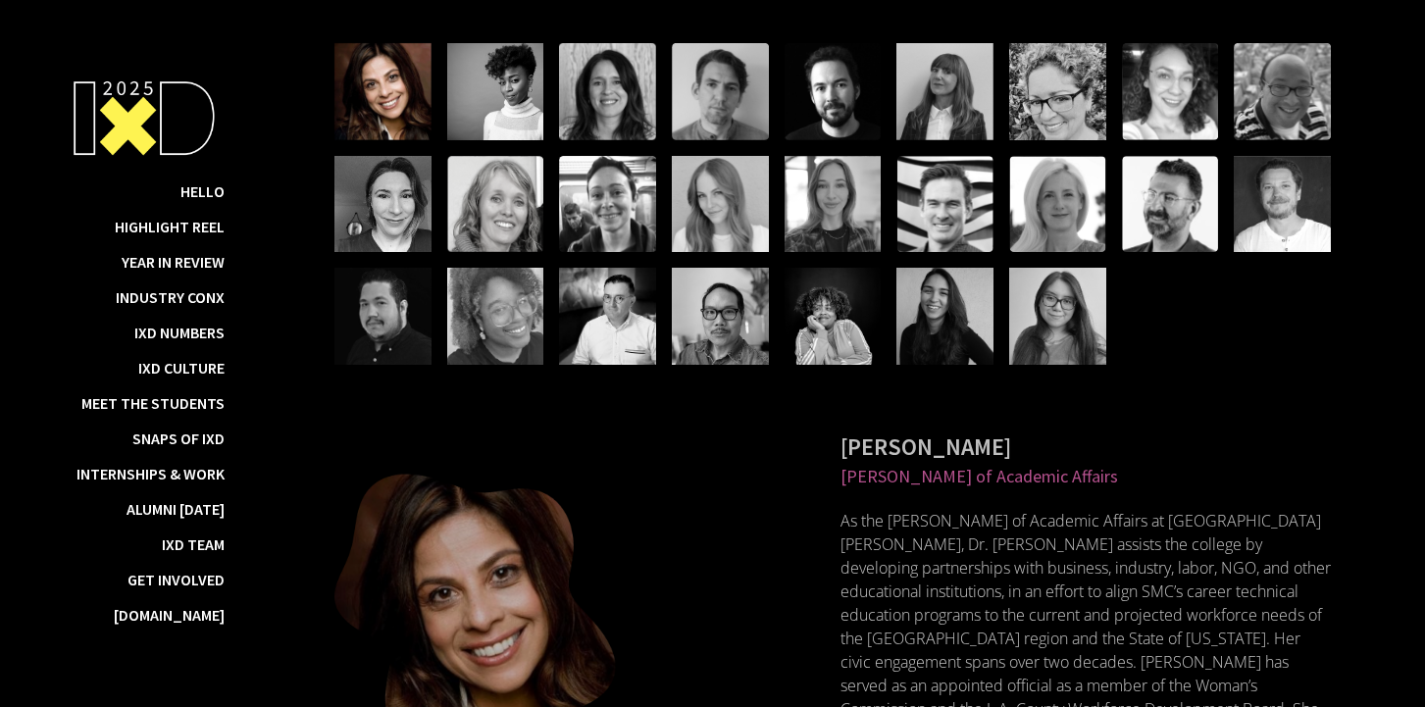
click at [393, 83] on div at bounding box center [383, 91] width 97 height 97
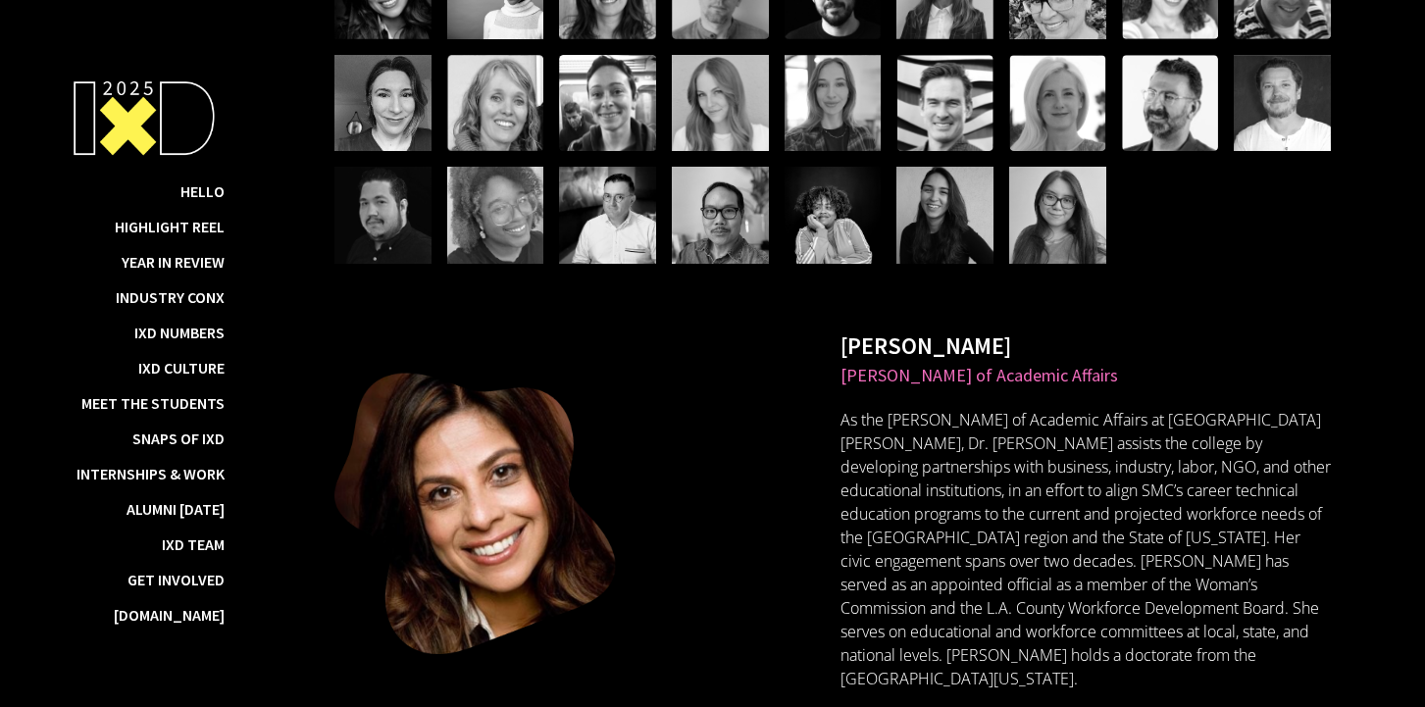
scroll to position [23130, 0]
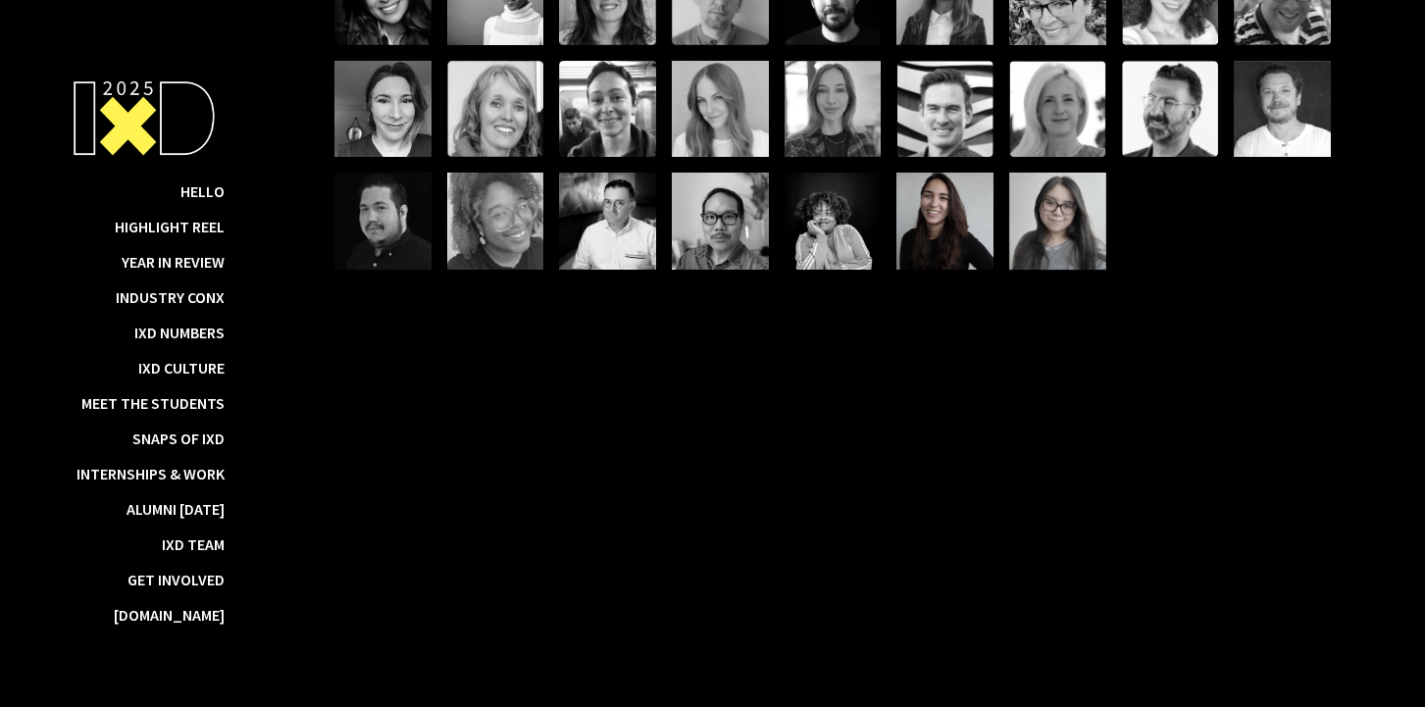
click at [886, 205] on div at bounding box center [945, 221] width 97 height 97
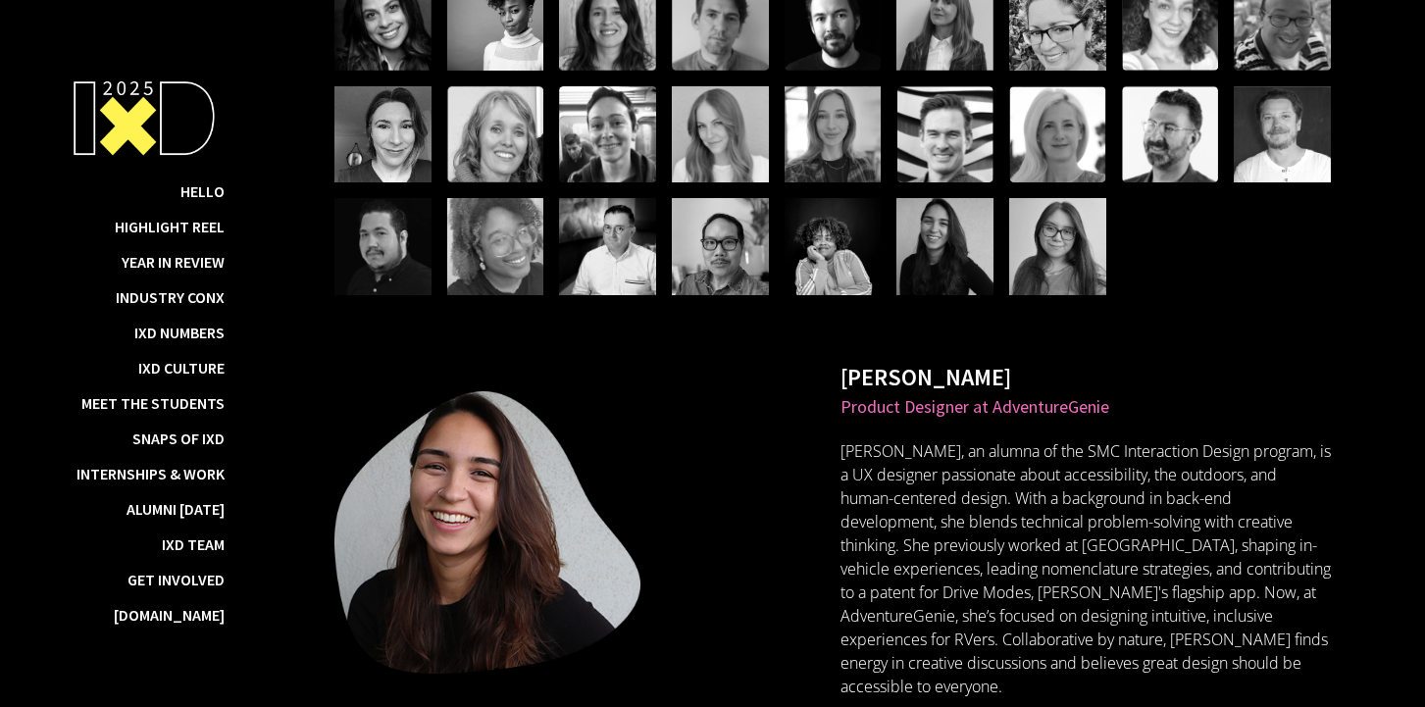
scroll to position [23045, 0]
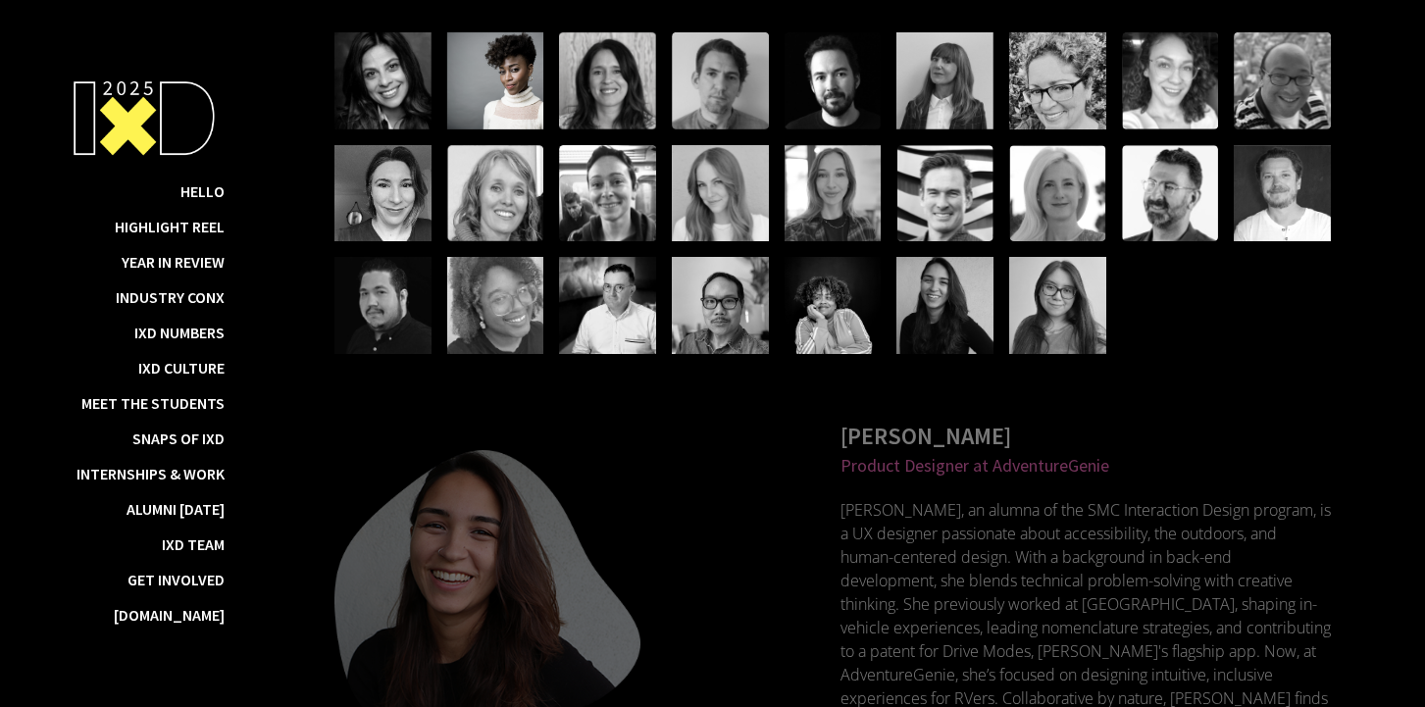
click at [540, 71] on div at bounding box center [495, 80] width 97 height 97
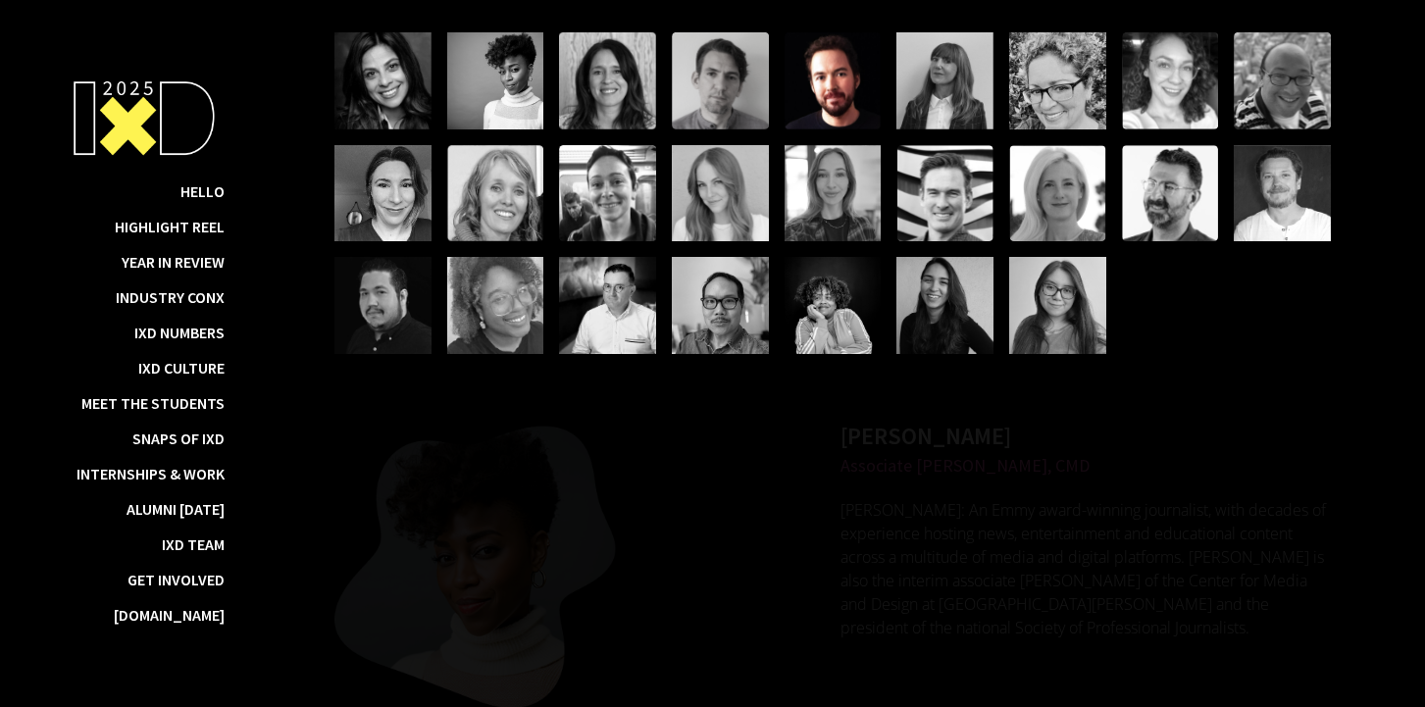
click at [819, 61] on div at bounding box center [833, 80] width 97 height 97
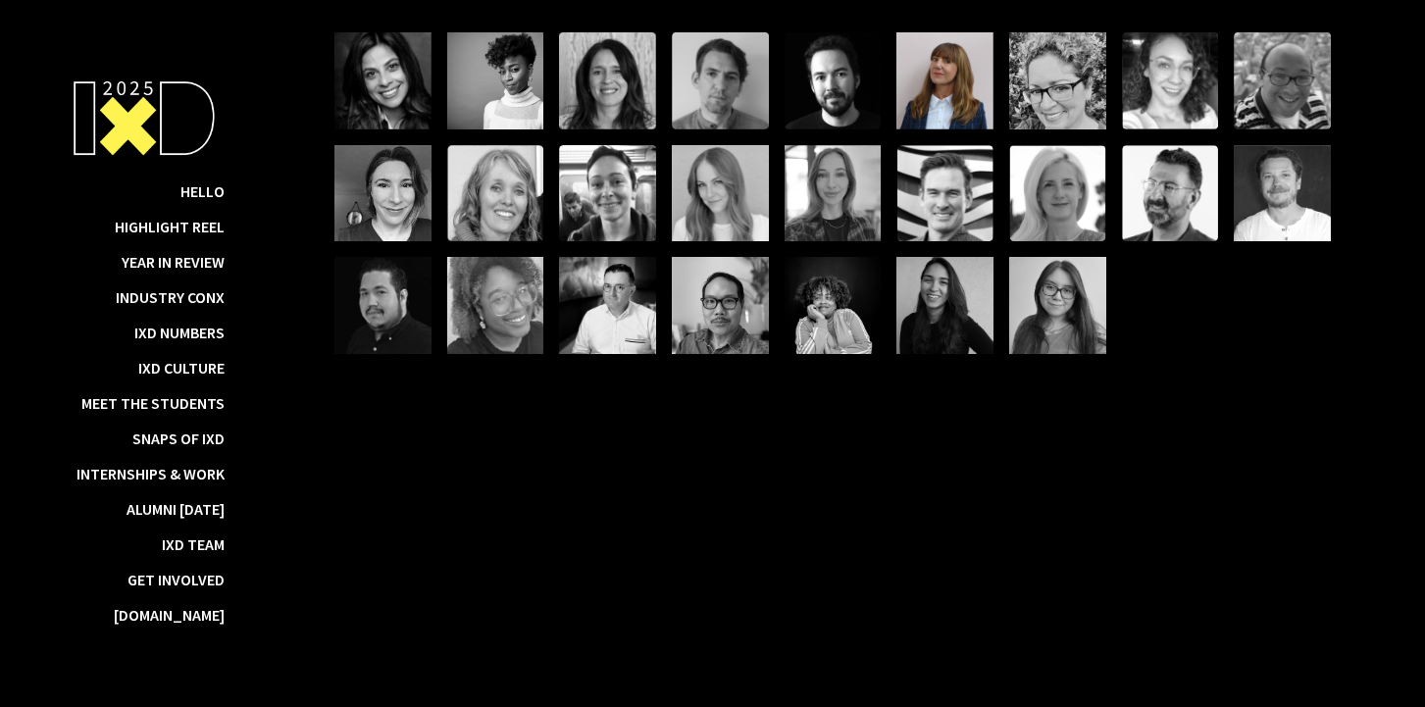
click at [886, 59] on div at bounding box center [945, 80] width 97 height 97
click at [886, 67] on div at bounding box center [1282, 80] width 97 height 97
click at [202, 617] on div "ixd.smc.edu" at bounding box center [169, 615] width 111 height 20
click at [191, 542] on div "IxD Team" at bounding box center [193, 545] width 63 height 20
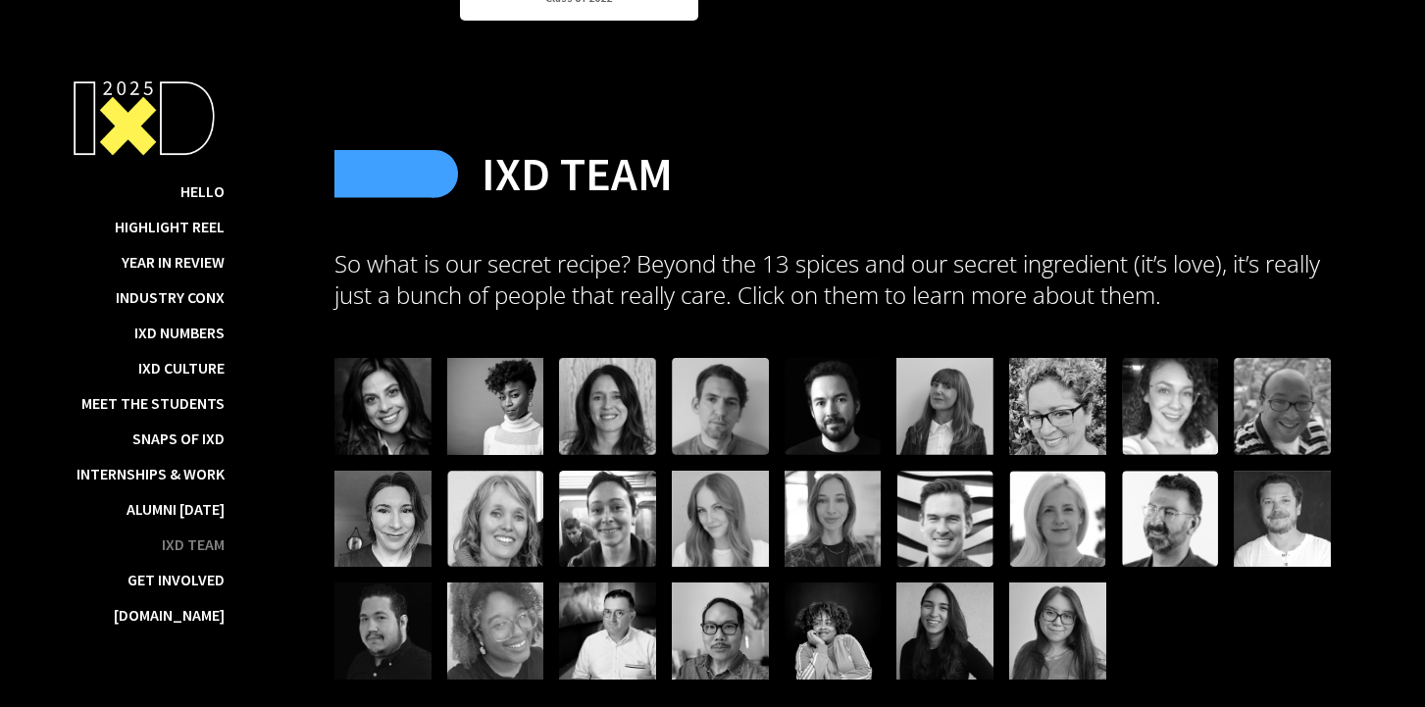
scroll to position [22718, 0]
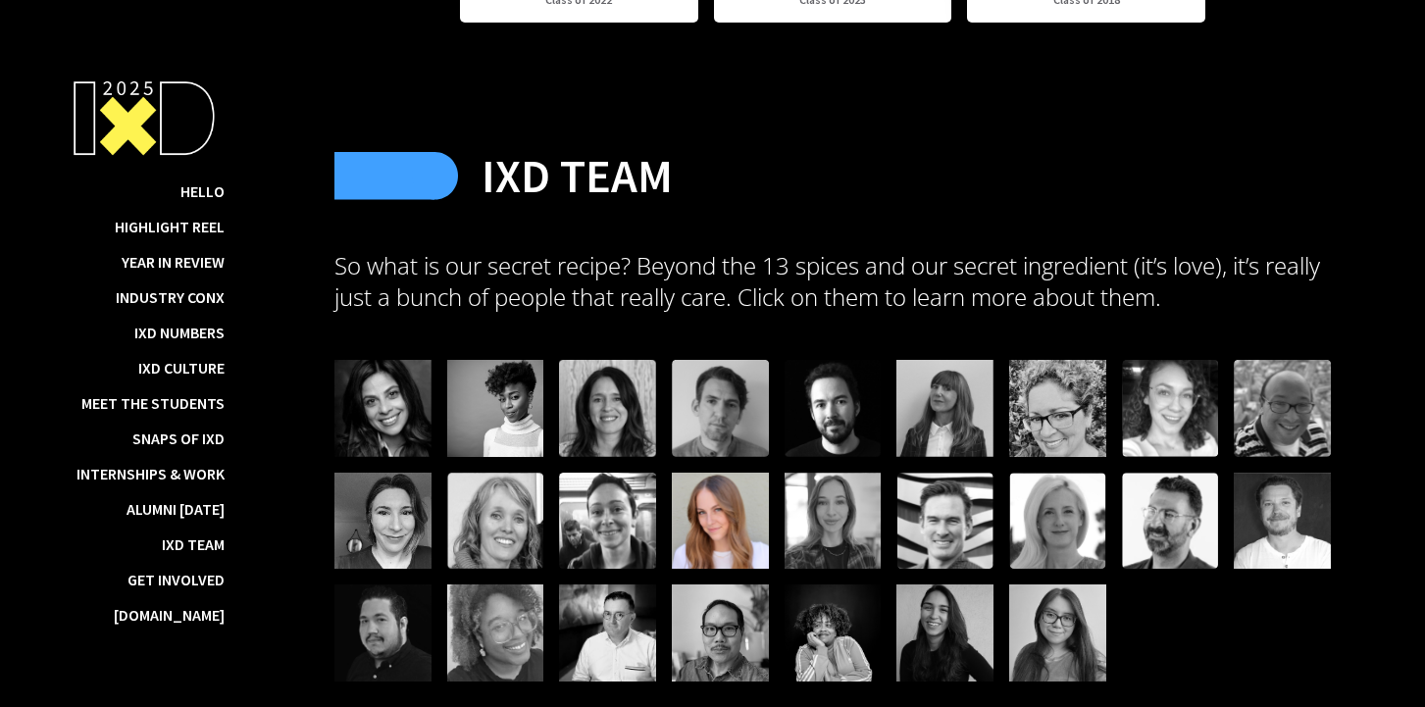
click at [713, 504] on div at bounding box center [720, 521] width 97 height 97
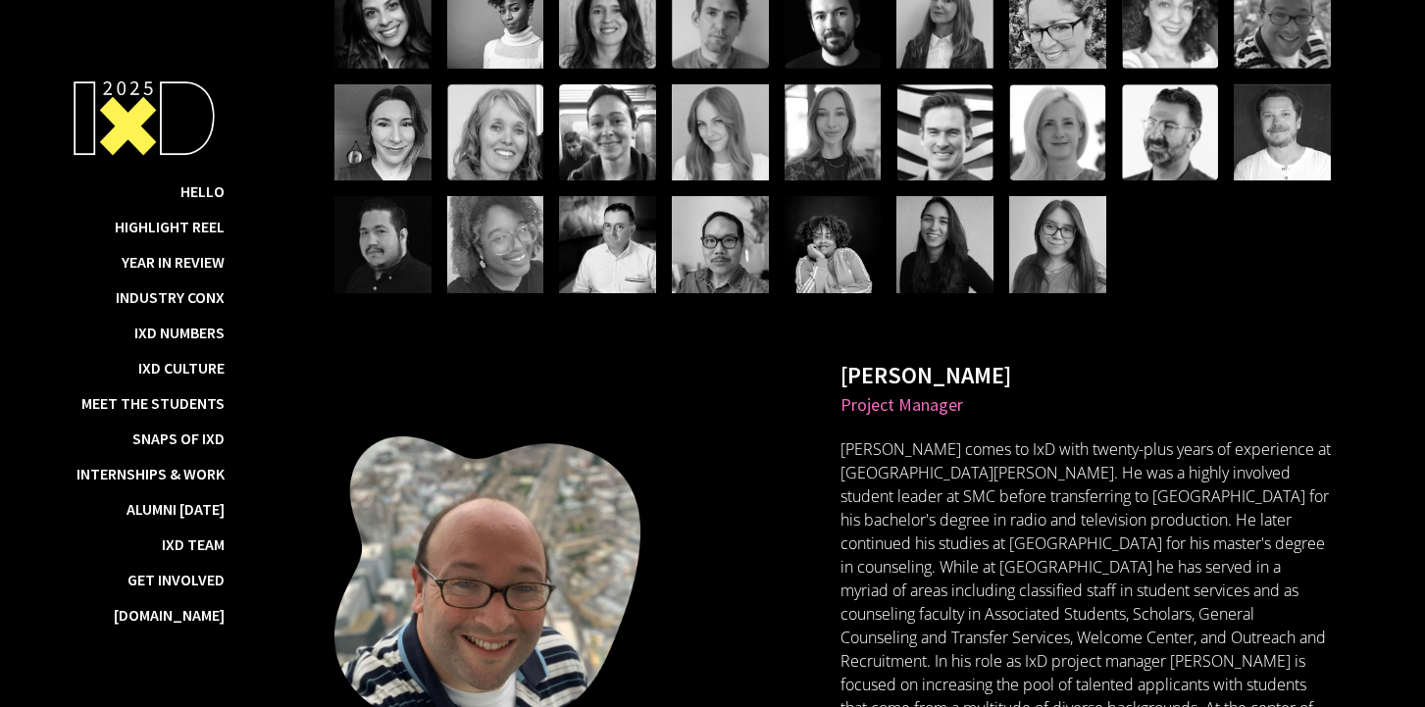
scroll to position [23095, 0]
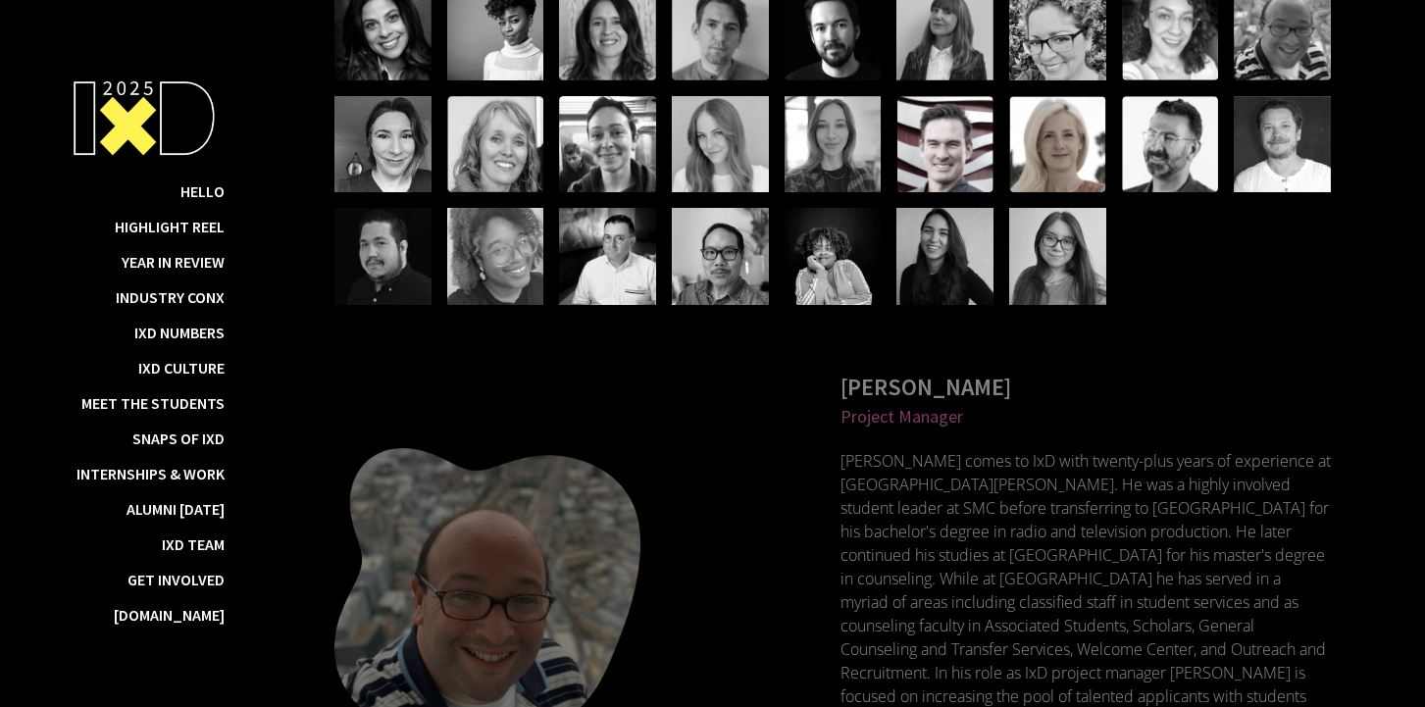
click at [886, 119] on div at bounding box center [945, 144] width 97 height 97
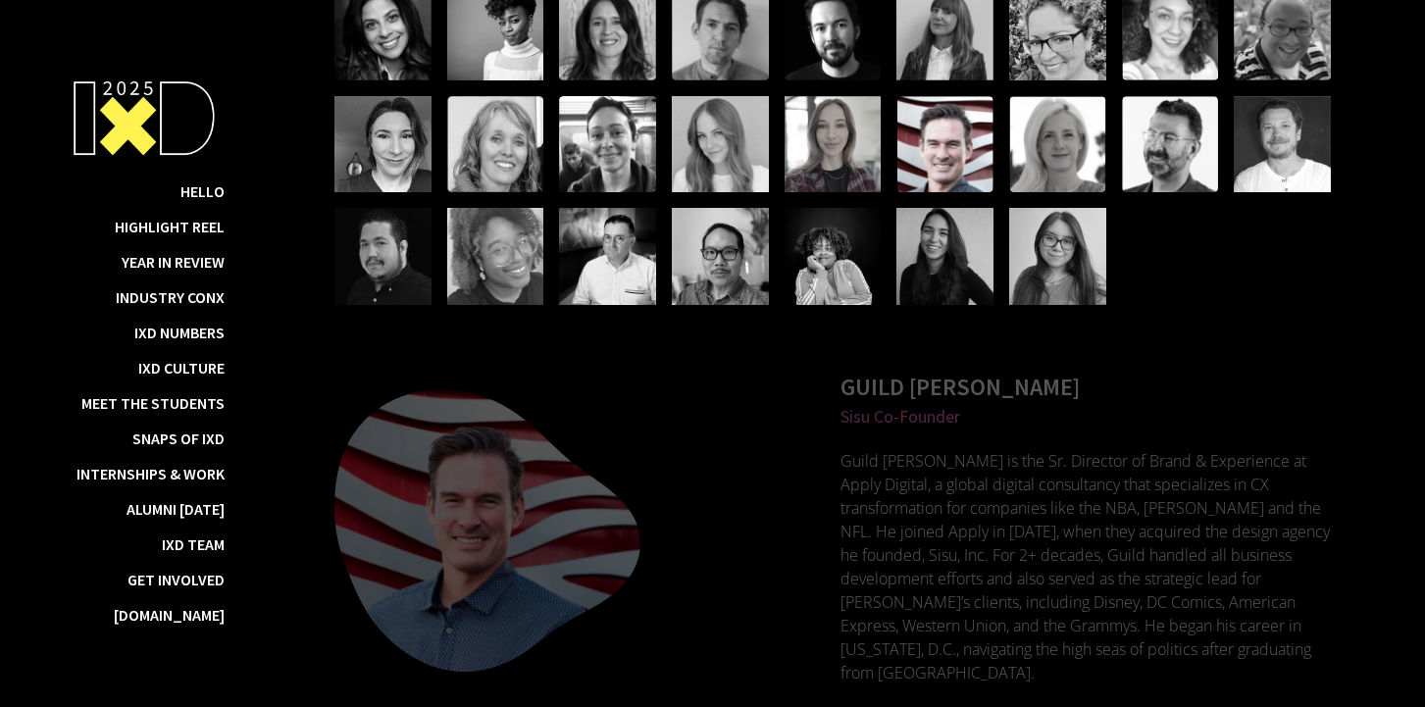
click at [886, 110] on div at bounding box center [945, 144] width 97 height 97
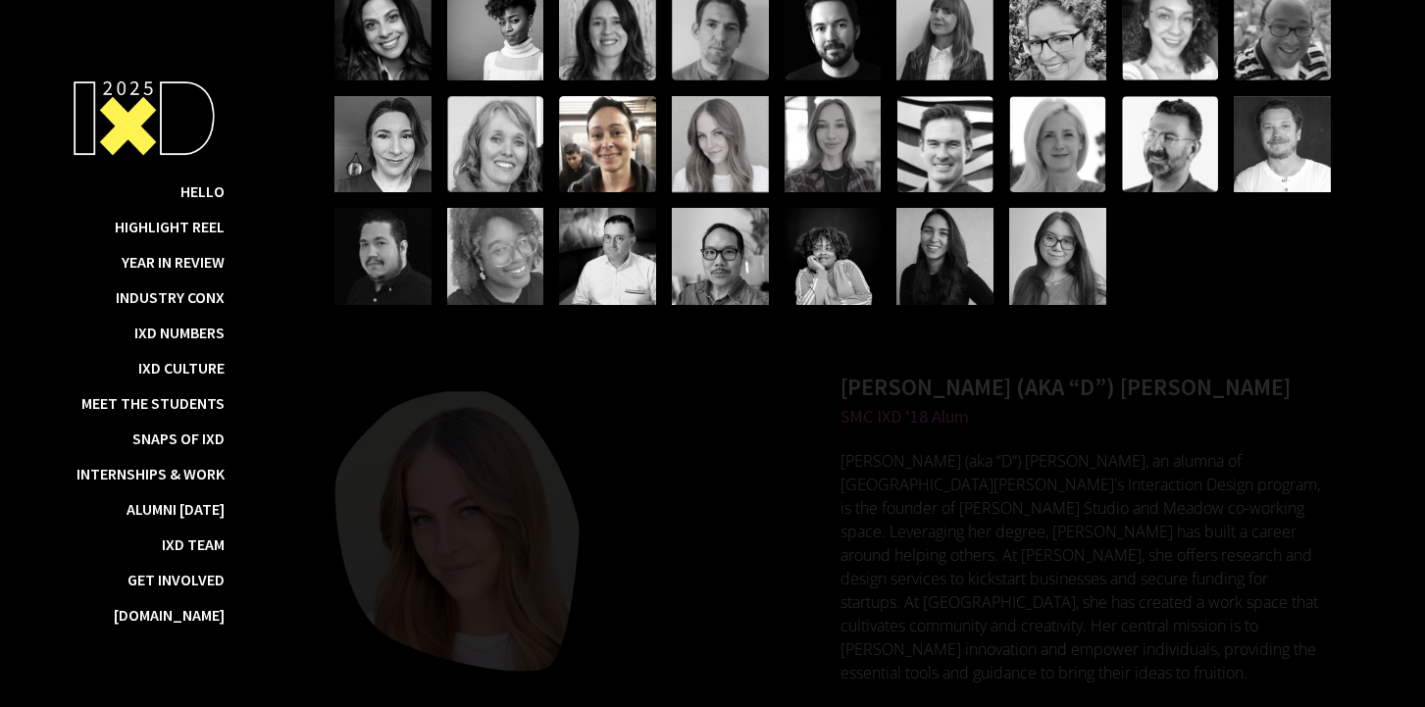
click at [621, 141] on div at bounding box center [607, 144] width 97 height 97
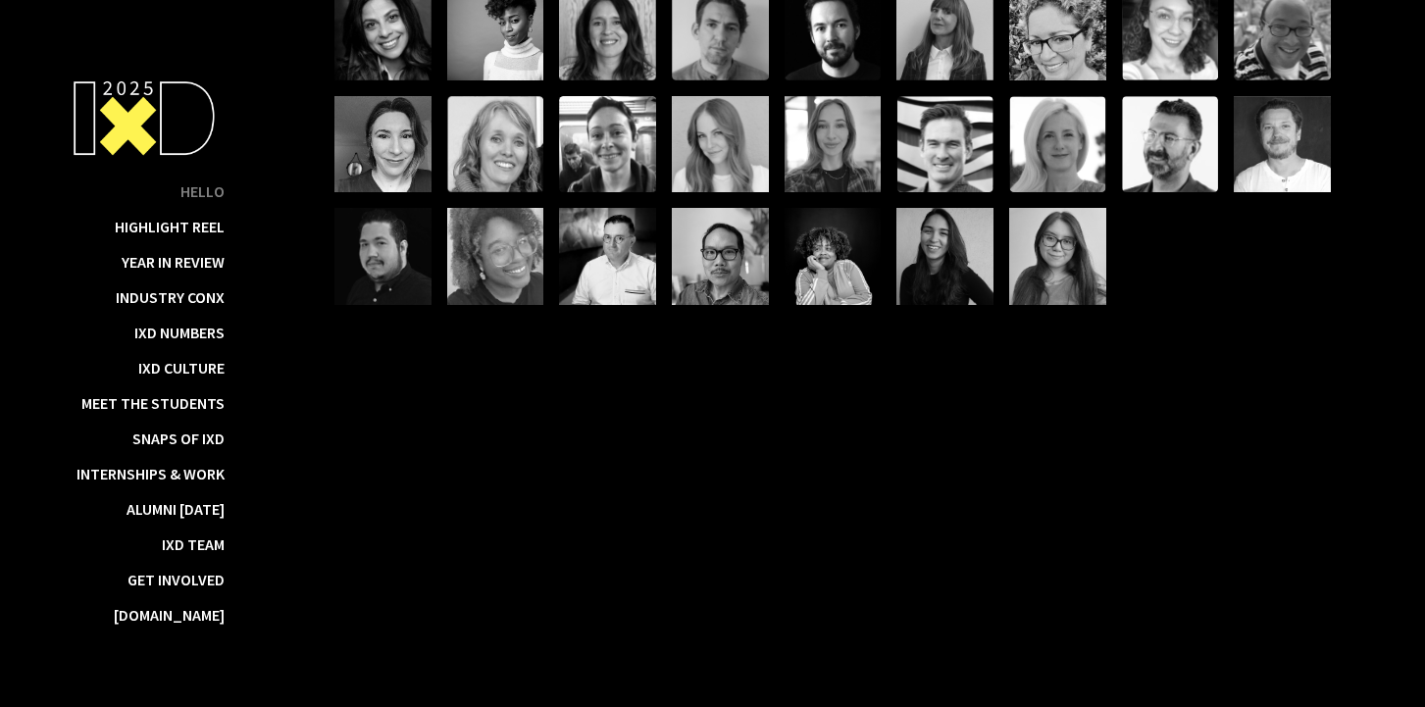
click at [190, 194] on div "Hello" at bounding box center [202, 191] width 44 height 20
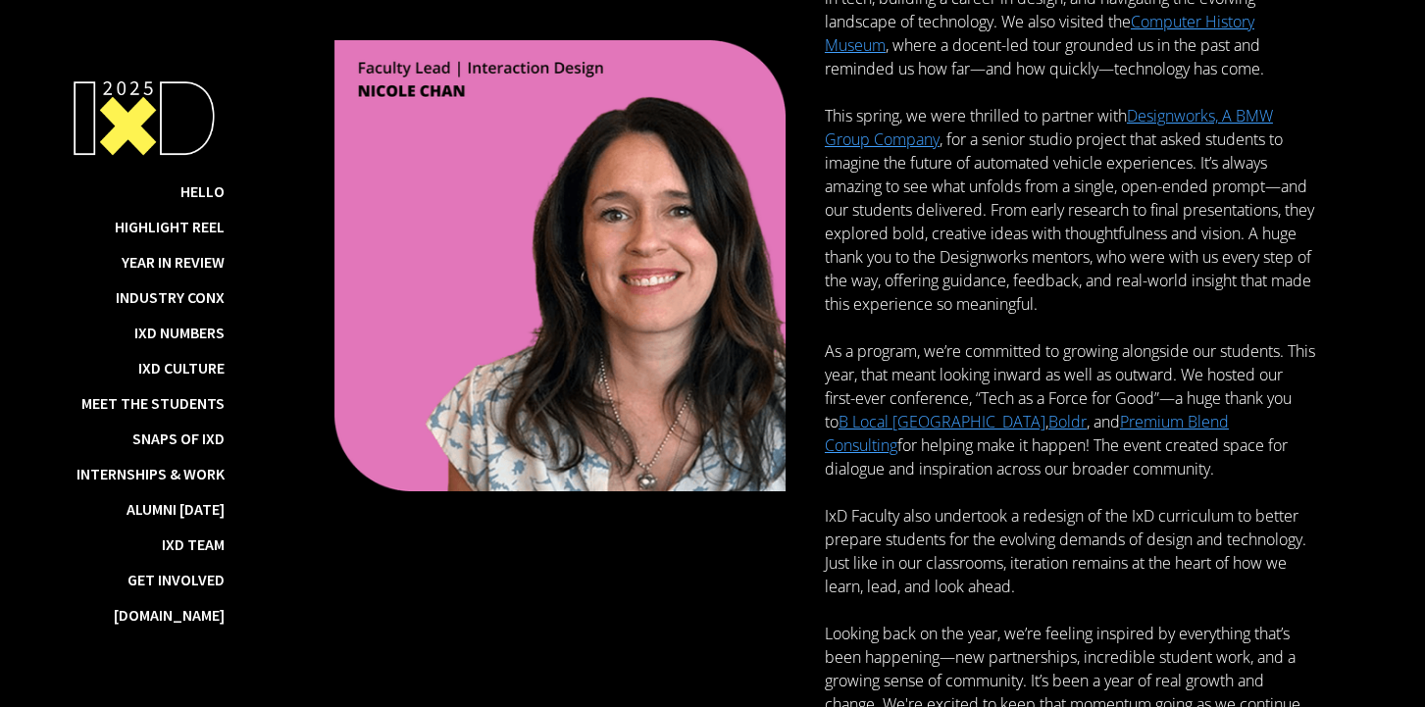
scroll to position [1589, 0]
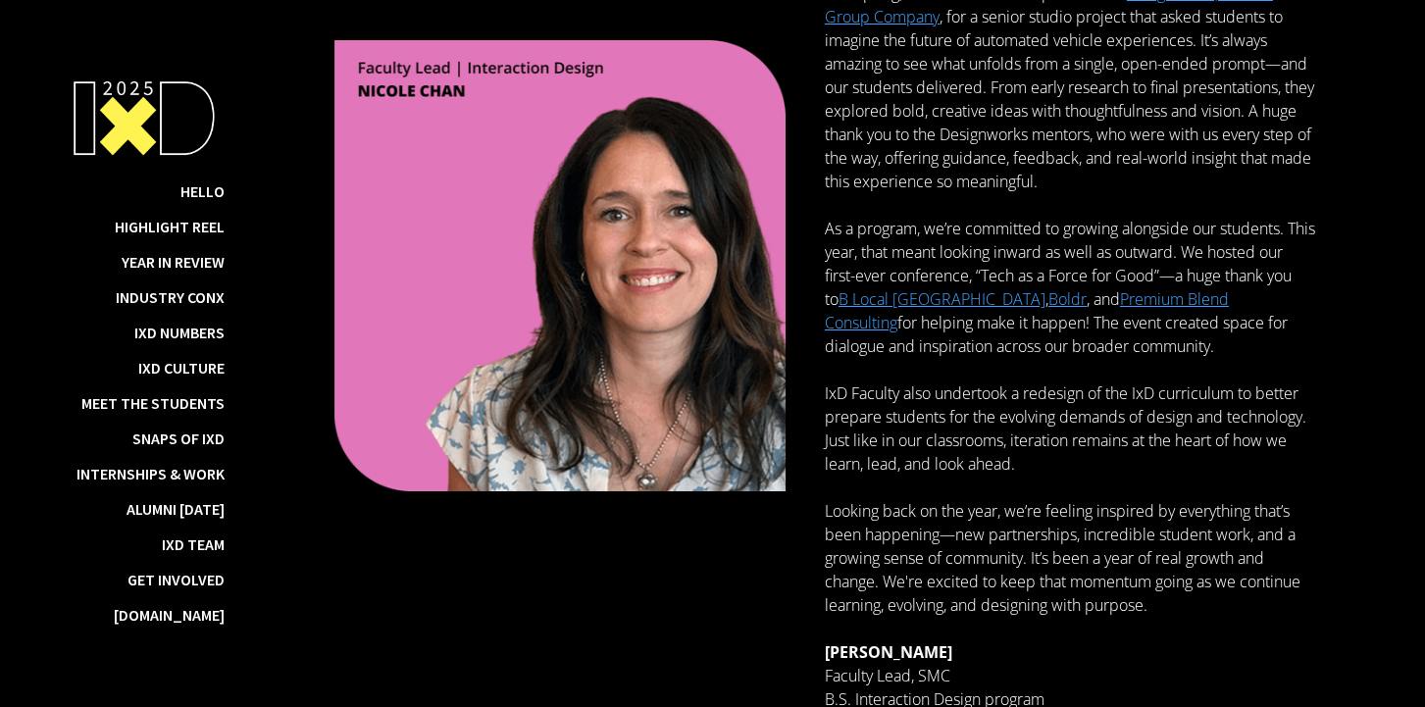
click at [886, 440] on p "At SMC IxD, we talk a lot about iteration—not just as something you do when des…" at bounding box center [1070, 5] width 490 height 1413
click at [158, 145] on img at bounding box center [144, 118] width 162 height 95
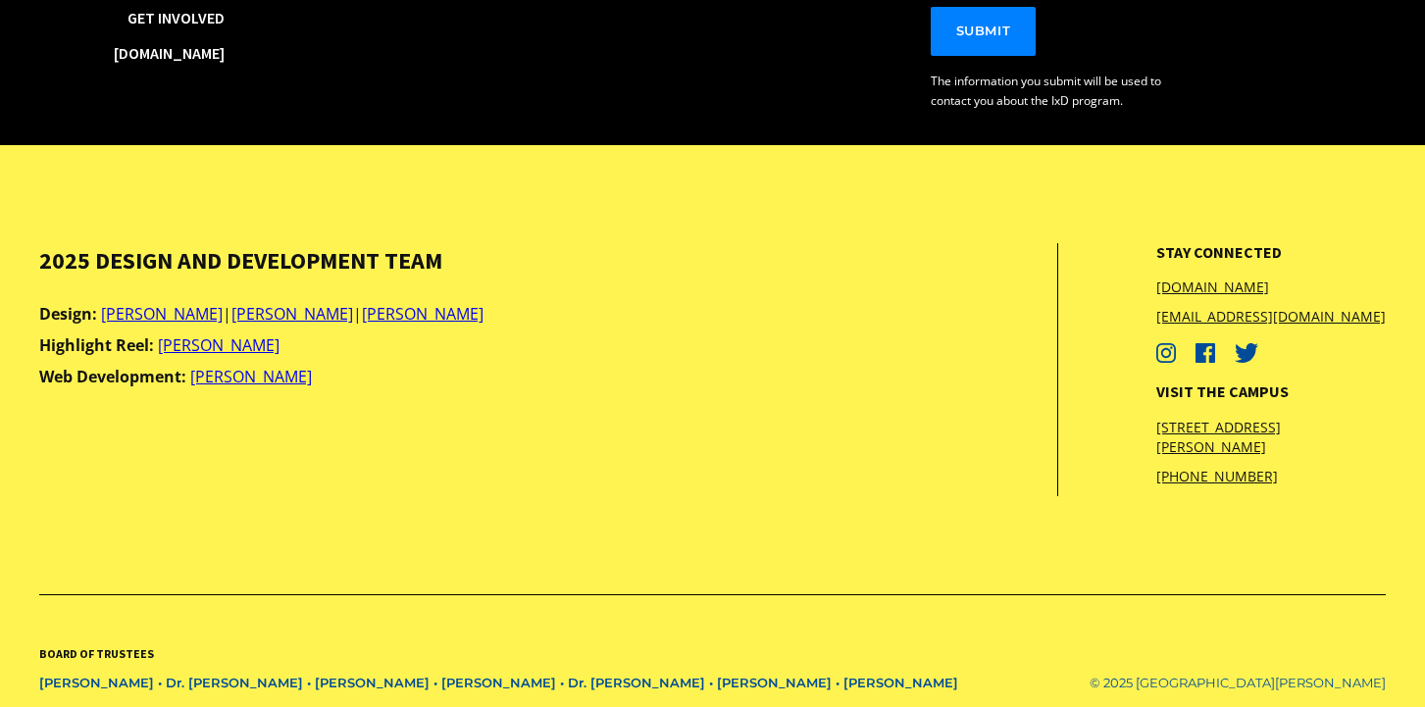
scroll to position [3591, 0]
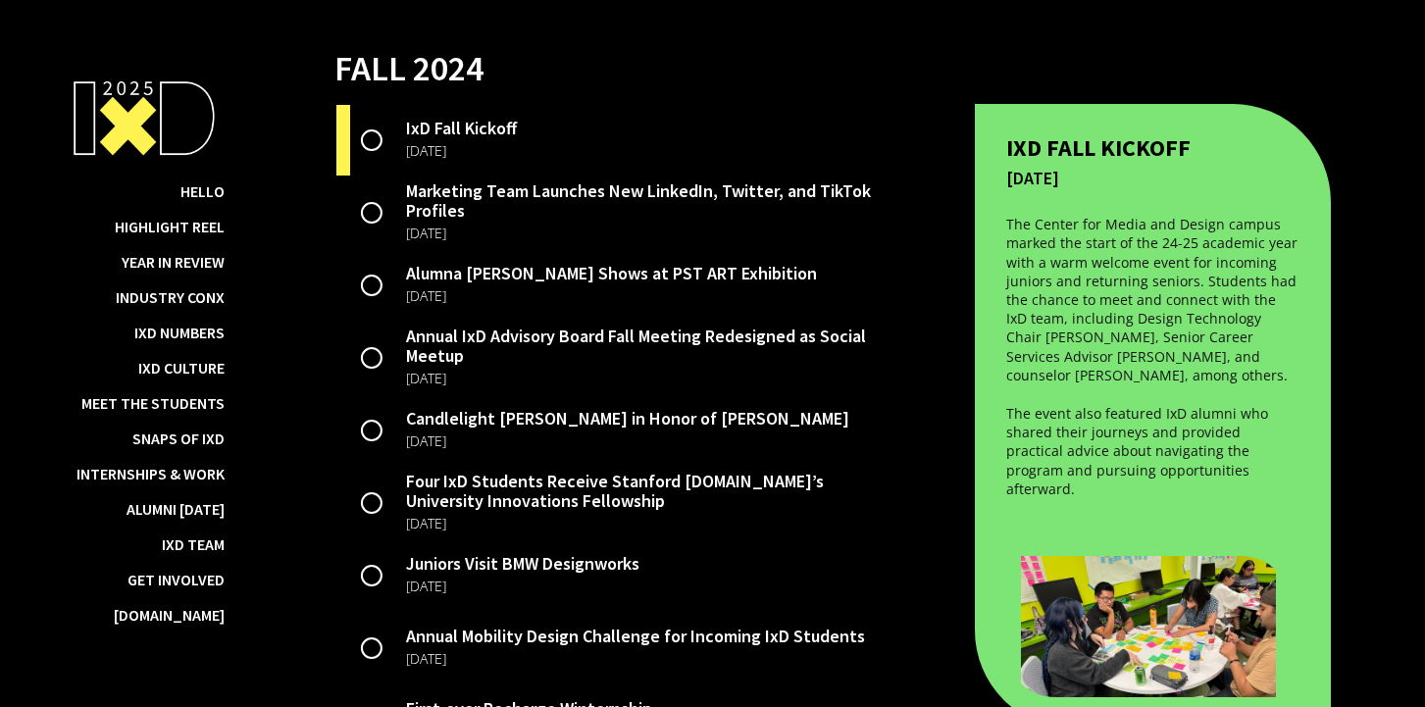
click at [736, 345] on div "Annual IxD Advisory Board Fall Meeting Redesigned as Social Meetup" at bounding box center [654, 346] width 497 height 39
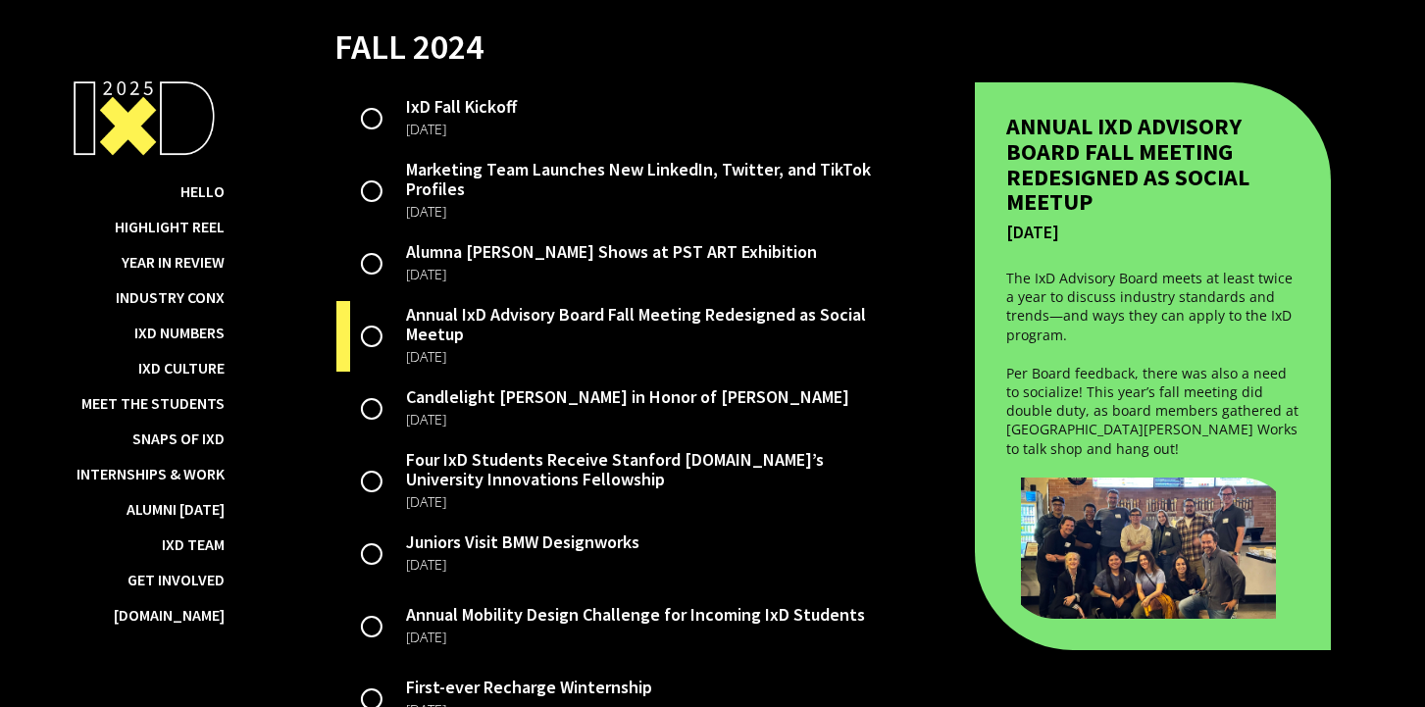
scroll to position [3616, 0]
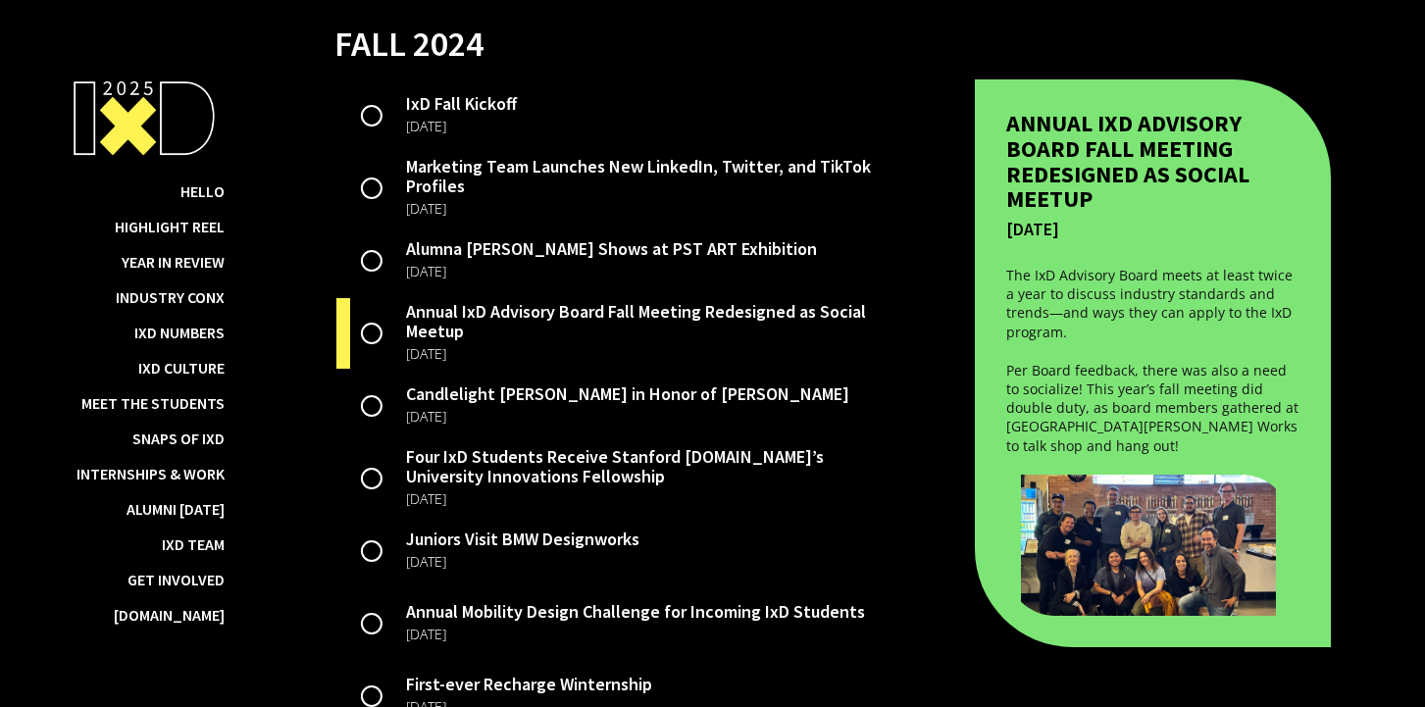
click at [886, 506] on img at bounding box center [1148, 545] width 285 height 141
click at [886, 544] on img at bounding box center [1148, 545] width 285 height 141
click at [886, 426] on p "Per Board feedback, there was also a need to socialize! This year’s fall meetin…" at bounding box center [1152, 408] width 293 height 94
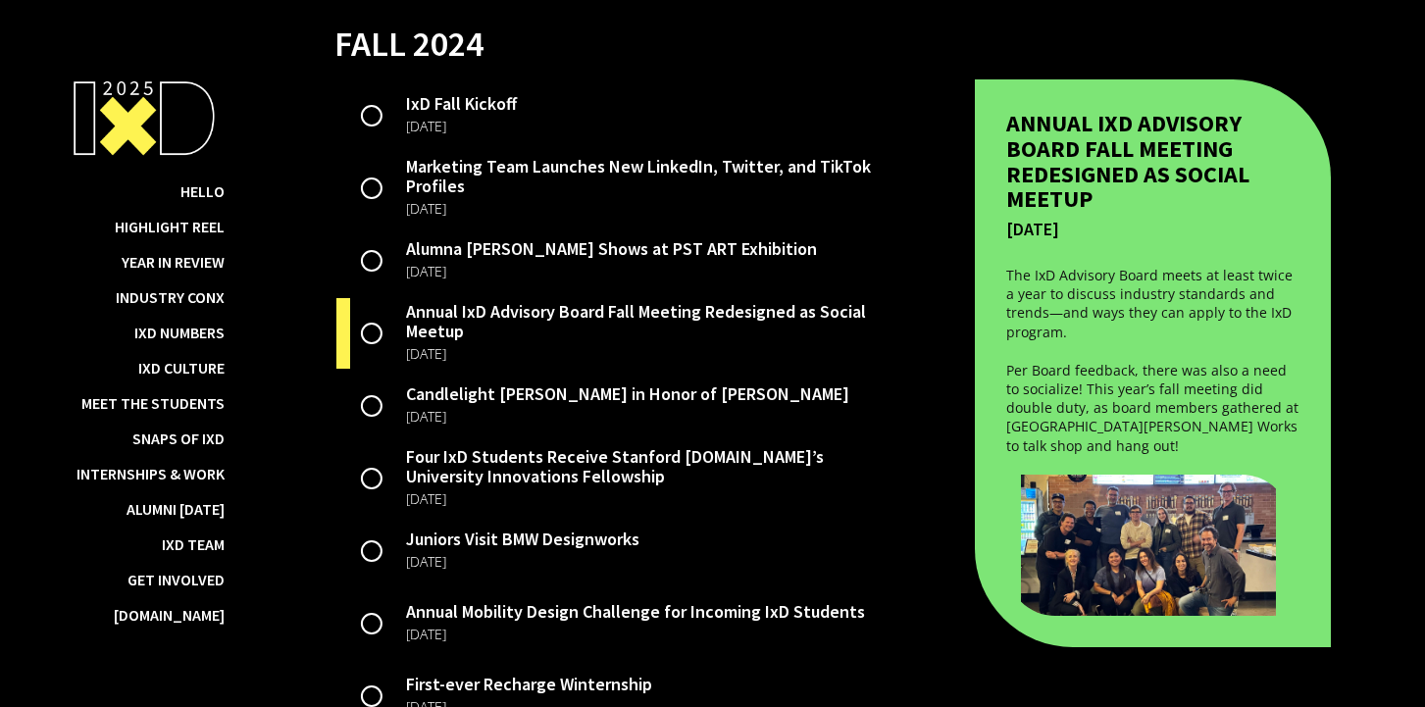
click at [886, 401] on p "Per Board feedback, there was also a need to socialize! This year’s fall meetin…" at bounding box center [1152, 408] width 293 height 94
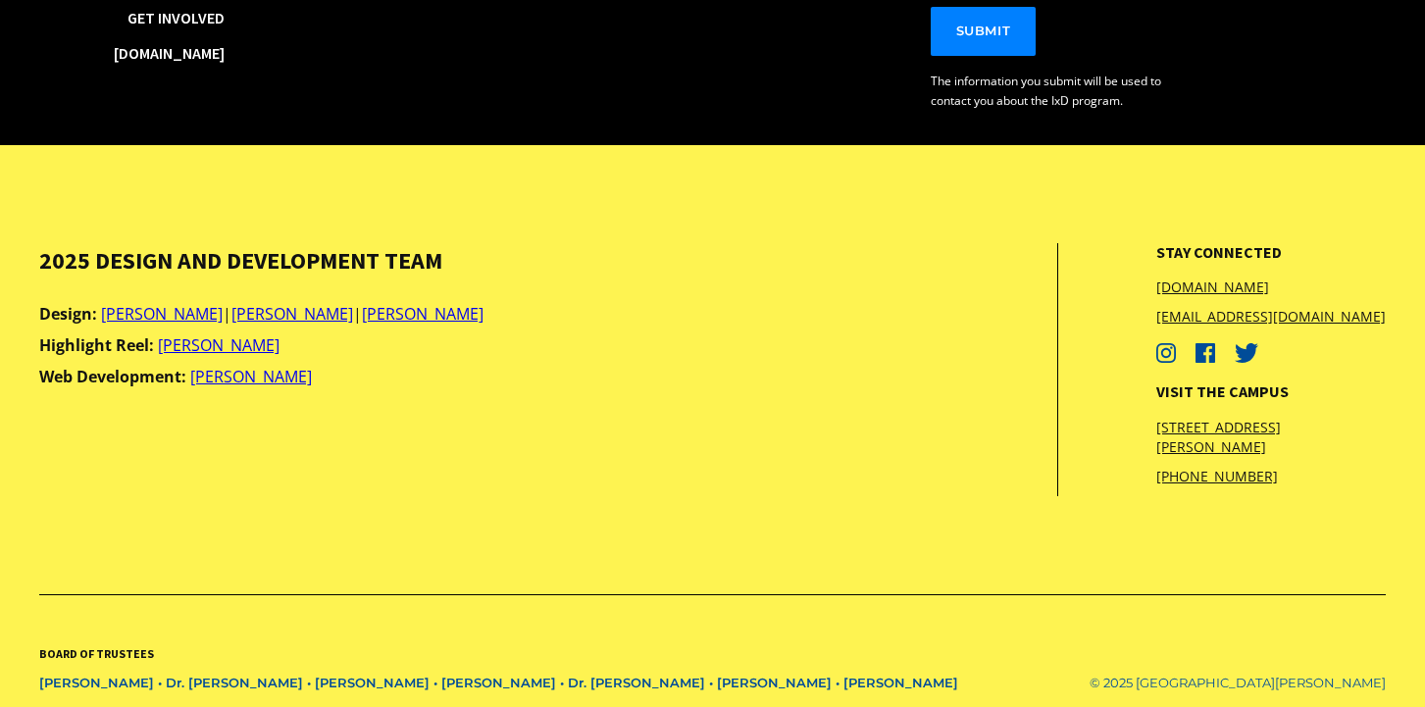
scroll to position [3555, 0]
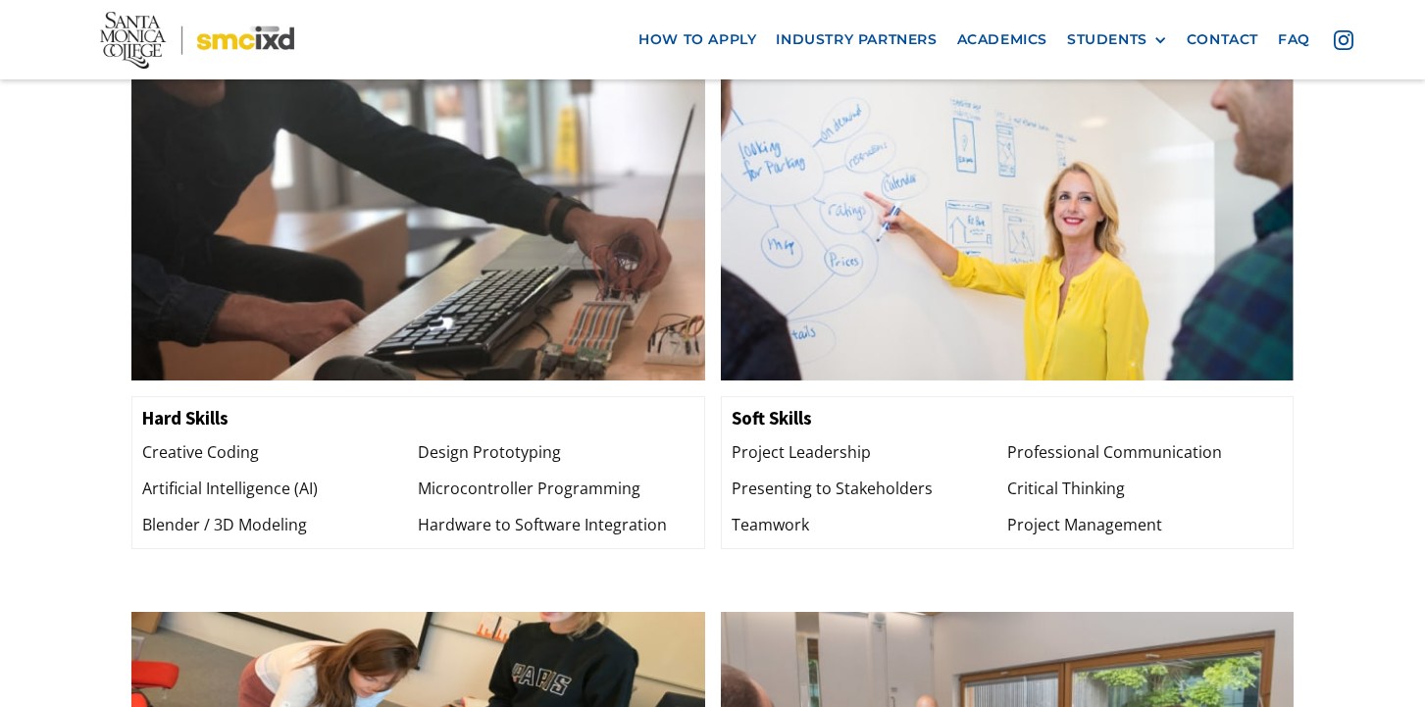
scroll to position [1285, 0]
